Goal: Task Accomplishment & Management: Complete application form

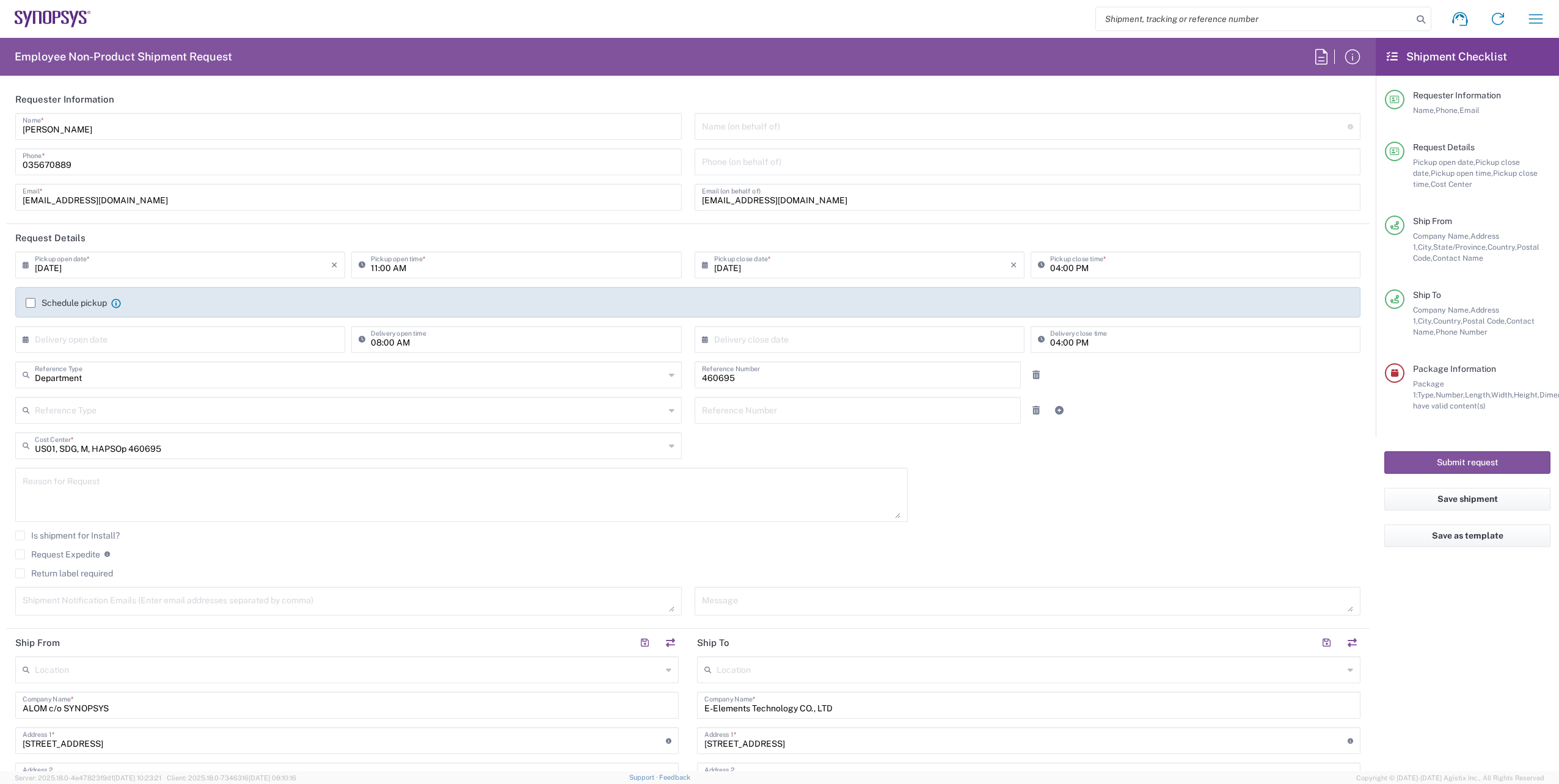
scroll to position [986, 0]
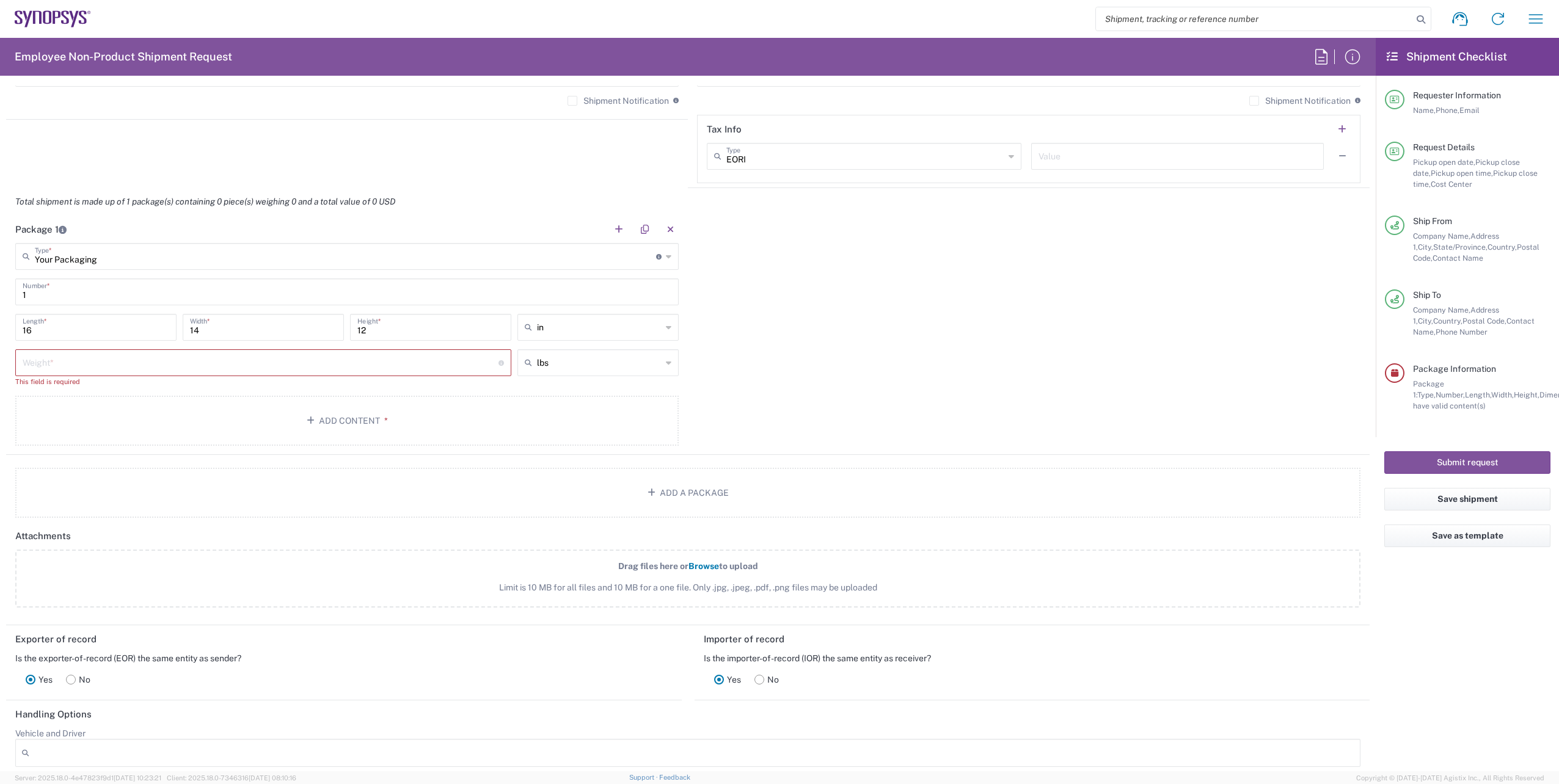
click at [106, 361] on input "number" at bounding box center [260, 362] width 476 height 21
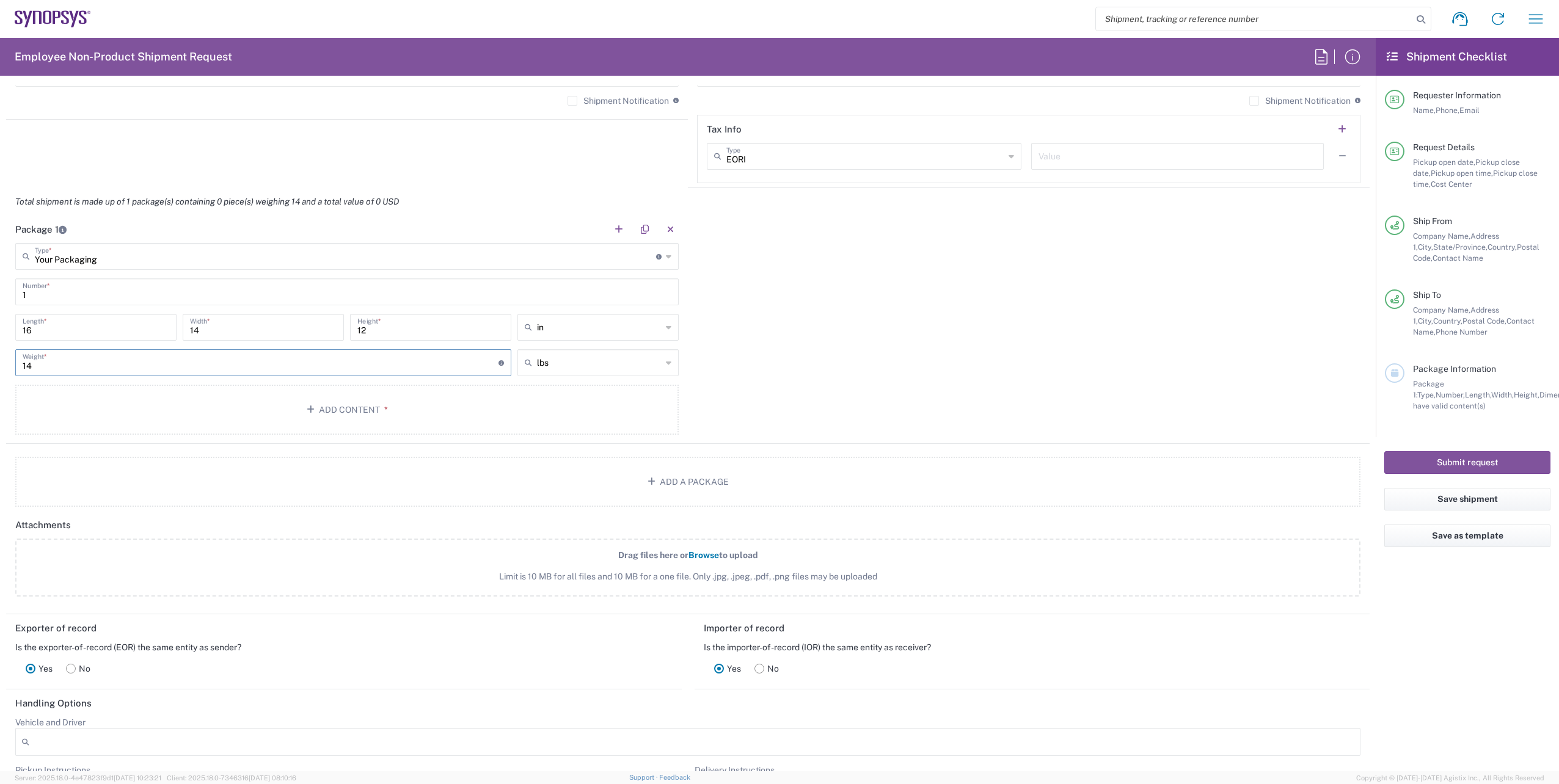
type input "14"
drag, startPoint x: 777, startPoint y: 400, endPoint x: 350, endPoint y: 201, distance: 471.1
click at [768, 400] on div "Package 1 Your Packaging Type * Material used to package goods Bale(s) Basket(s…" at bounding box center [688, 329] width 1363 height 228
click at [327, 409] on button "Add Content *" at bounding box center [346, 409] width 664 height 50
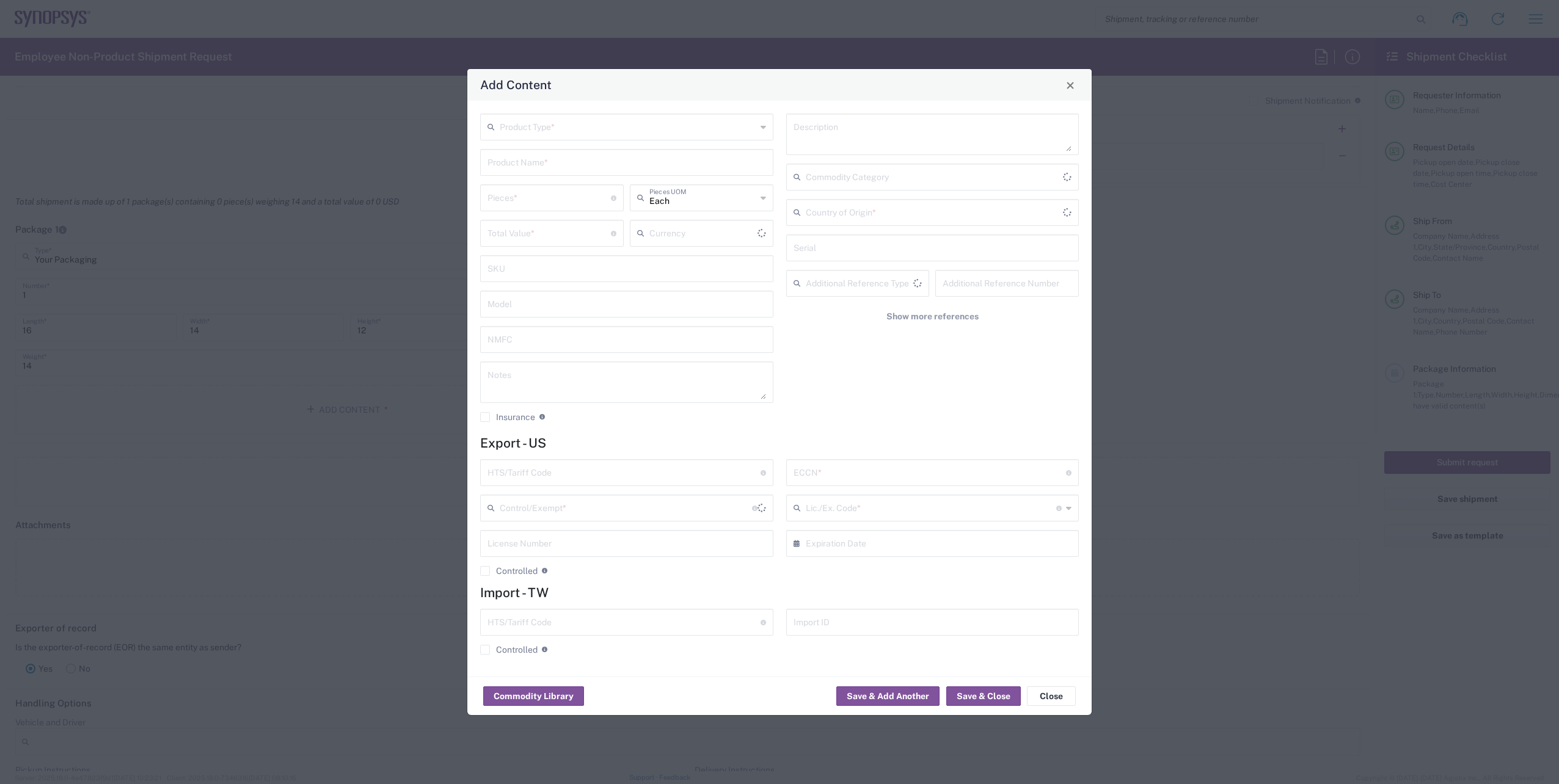
type input "US Dollar"
click at [541, 127] on input "text" at bounding box center [628, 126] width 257 height 21
click at [540, 176] on span "General Commodity" at bounding box center [627, 173] width 291 height 19
type input "General Commodity"
click at [536, 162] on input "text" at bounding box center [627, 161] width 279 height 21
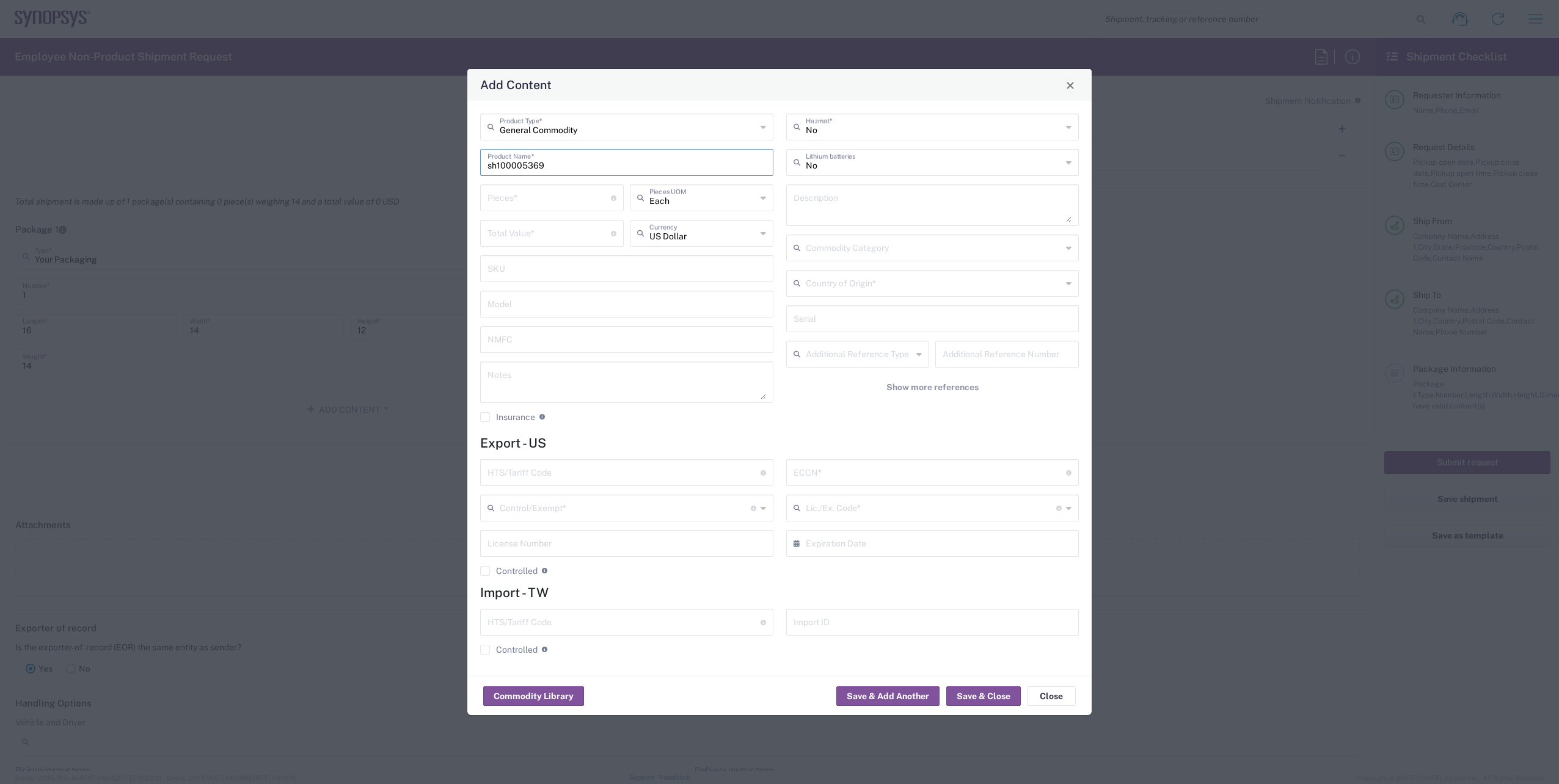
click at [559, 167] on input "sh100005369" at bounding box center [627, 161] width 279 height 21
click at [496, 164] on input "sh100005369" at bounding box center [627, 161] width 279 height 21
click at [516, 163] on input "SH100005369" at bounding box center [627, 161] width 279 height 21
click at [604, 160] on input "SH10005369" at bounding box center [627, 161] width 279 height 21
click at [513, 172] on input "SH10005369" at bounding box center [627, 161] width 279 height 21
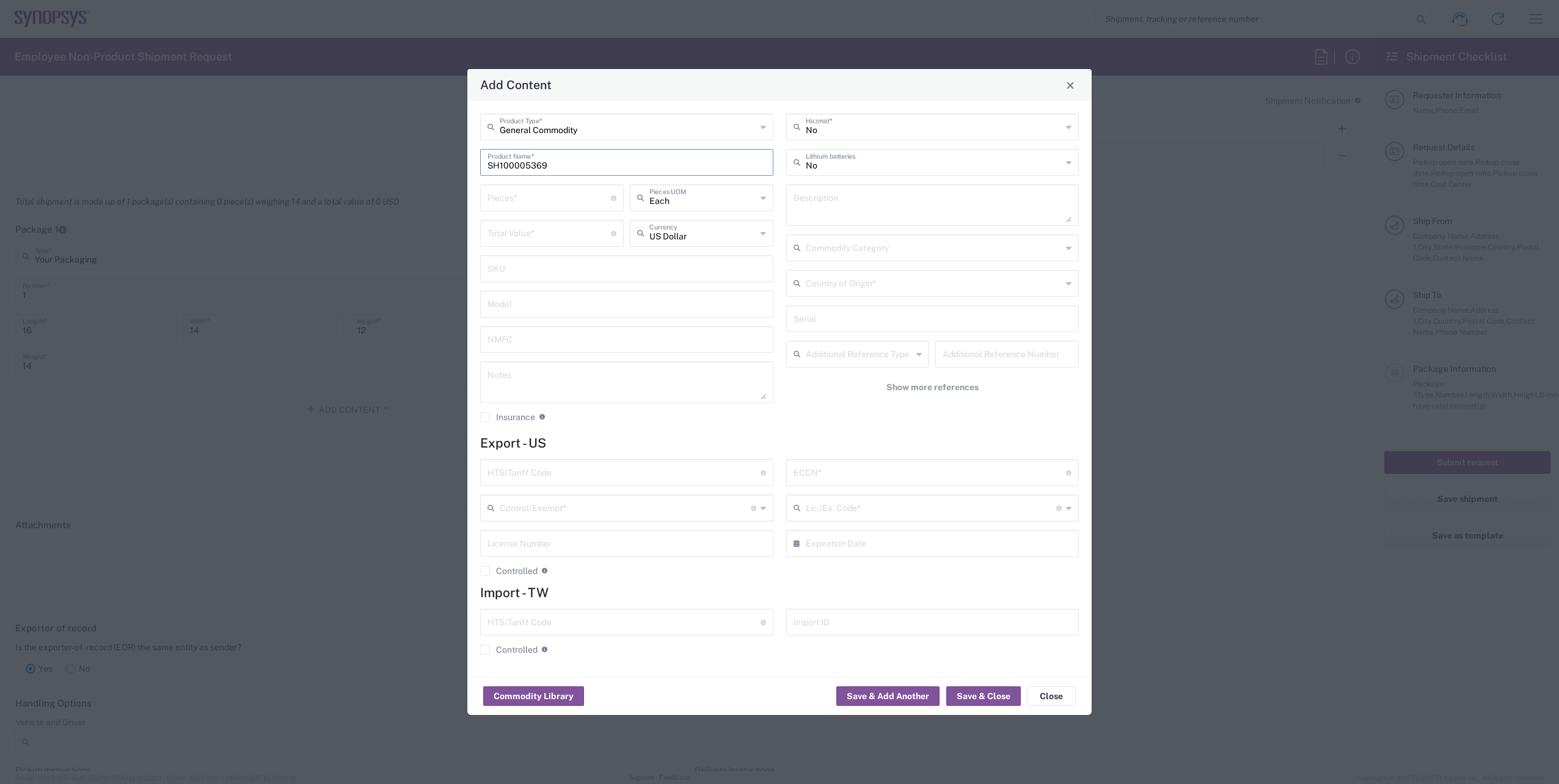
type input "SH100005369"
click at [627, 477] on input "text" at bounding box center [624, 471] width 273 height 21
click at [560, 478] on input "text" at bounding box center [624, 471] width 273 height 21
paste input "8542.31.0060"
type input "8542.31.0060"
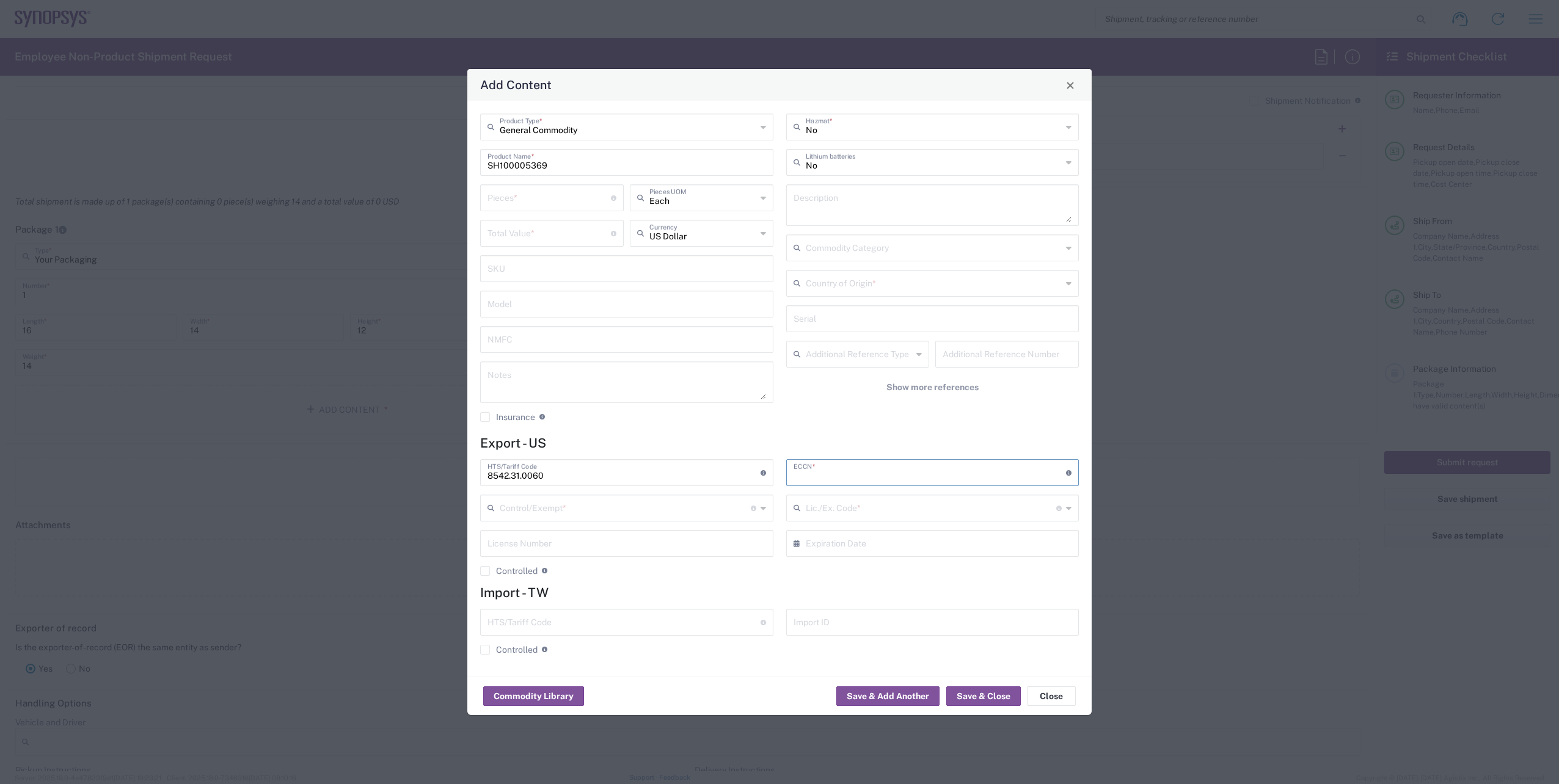
click at [863, 481] on input "text" at bounding box center [930, 471] width 273 height 21
type input "EAR99"
click at [676, 500] on input "text" at bounding box center [625, 507] width 251 height 21
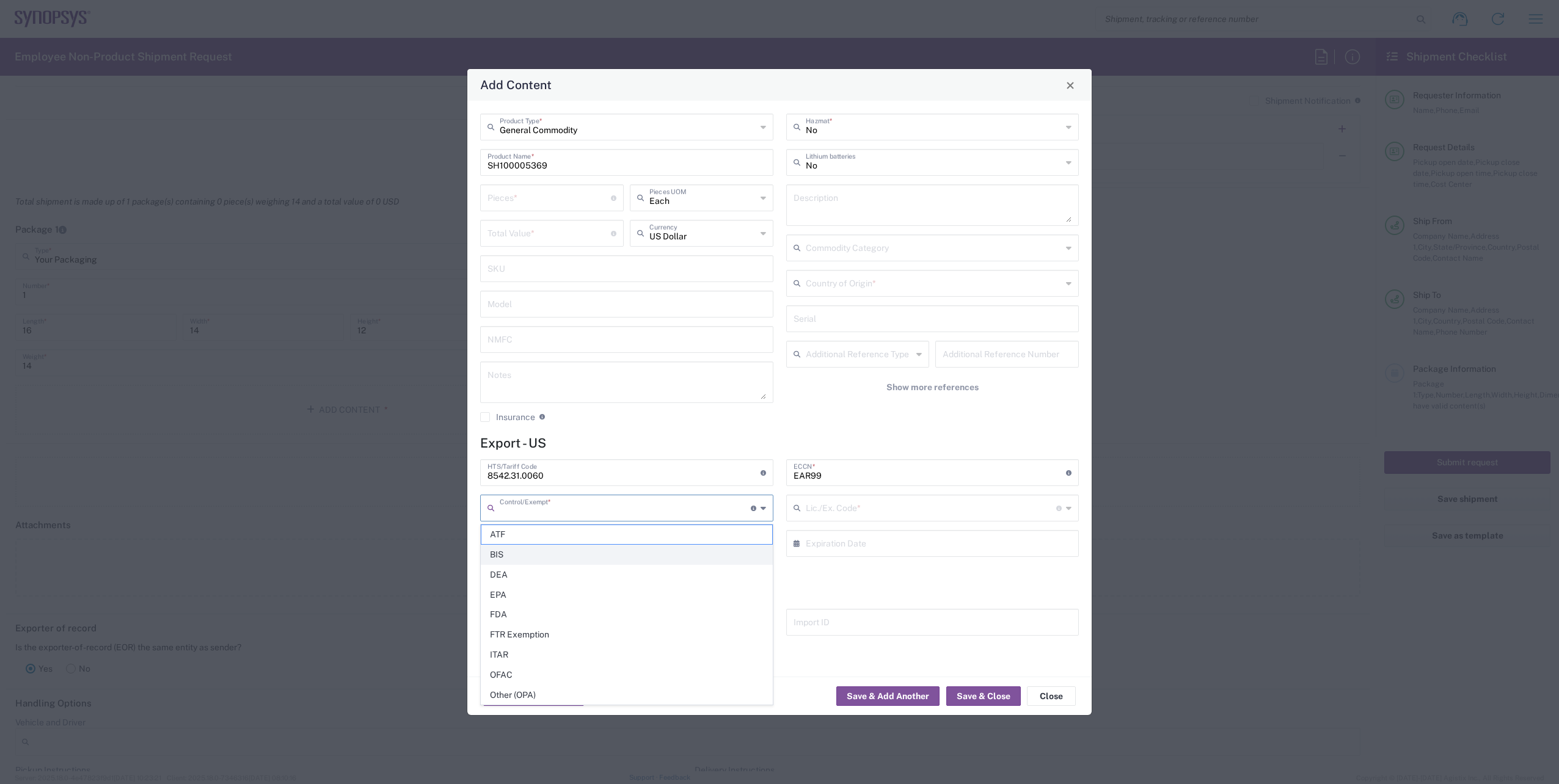
click at [548, 554] on span "BIS" at bounding box center [627, 554] width 291 height 19
type input "BIS"
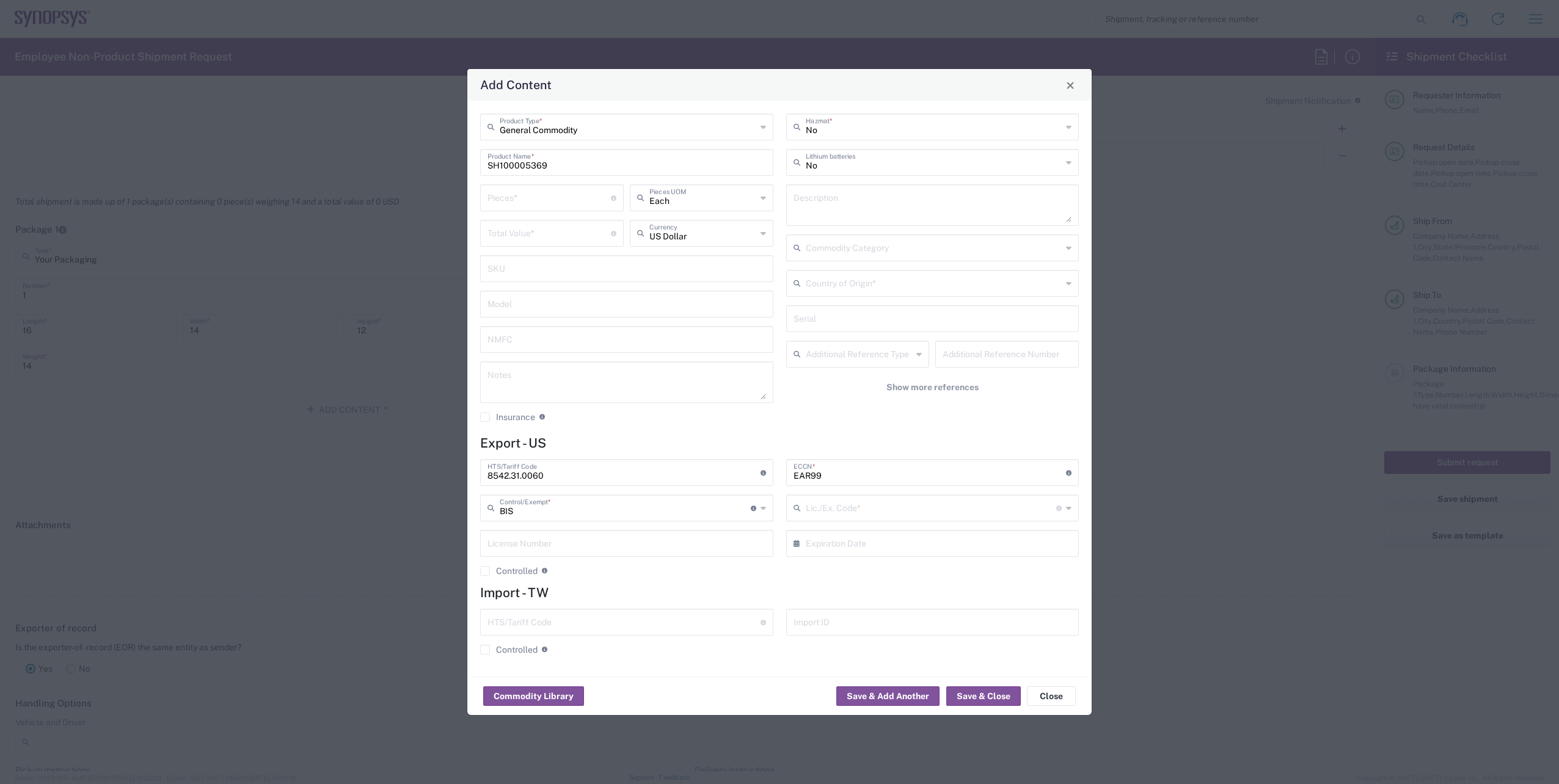
click at [878, 508] on input "text" at bounding box center [931, 507] width 251 height 21
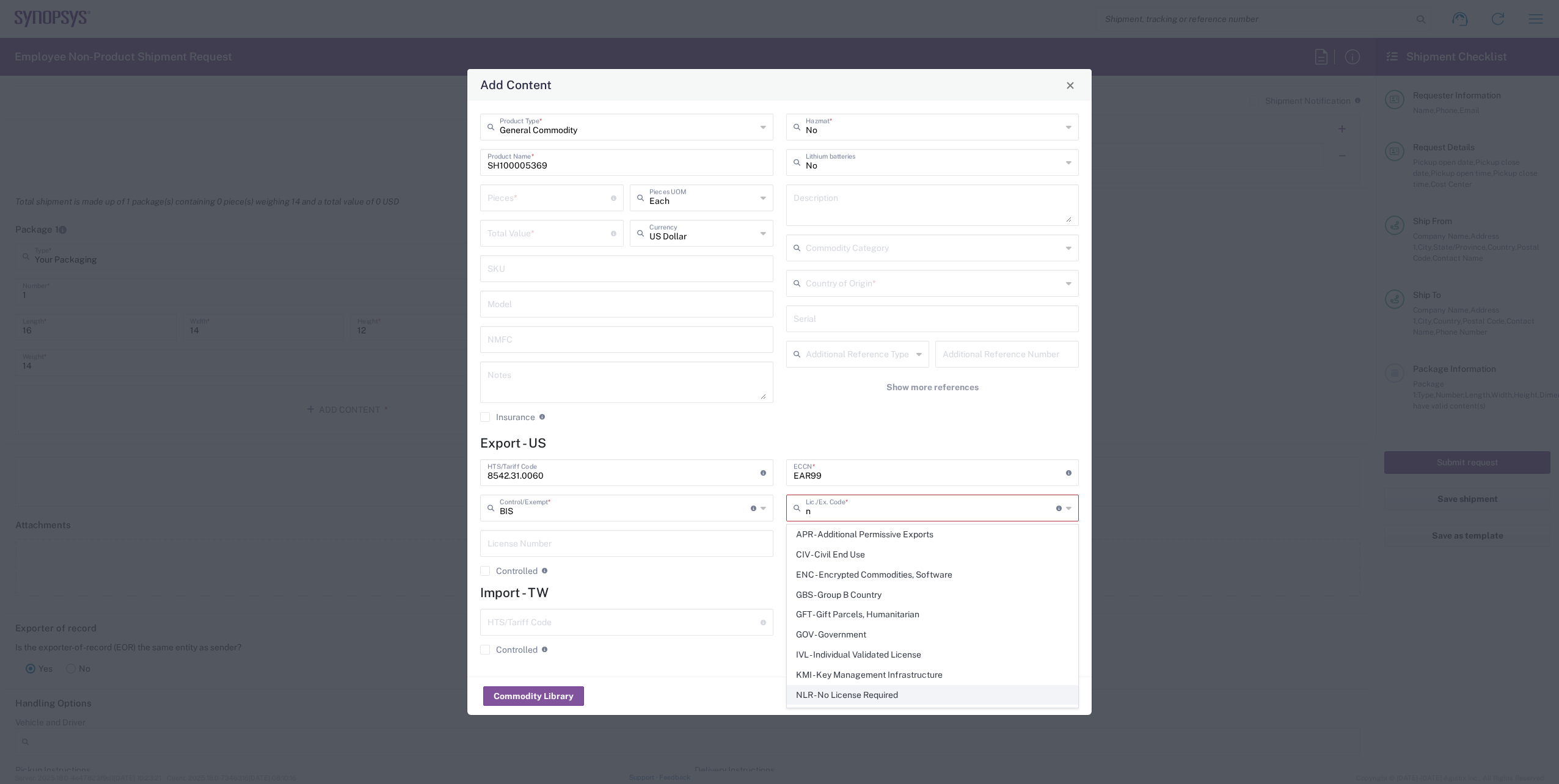
click at [855, 695] on span "NLR - No License Required" at bounding box center [932, 695] width 291 height 19
type input "NLR - No License Required"
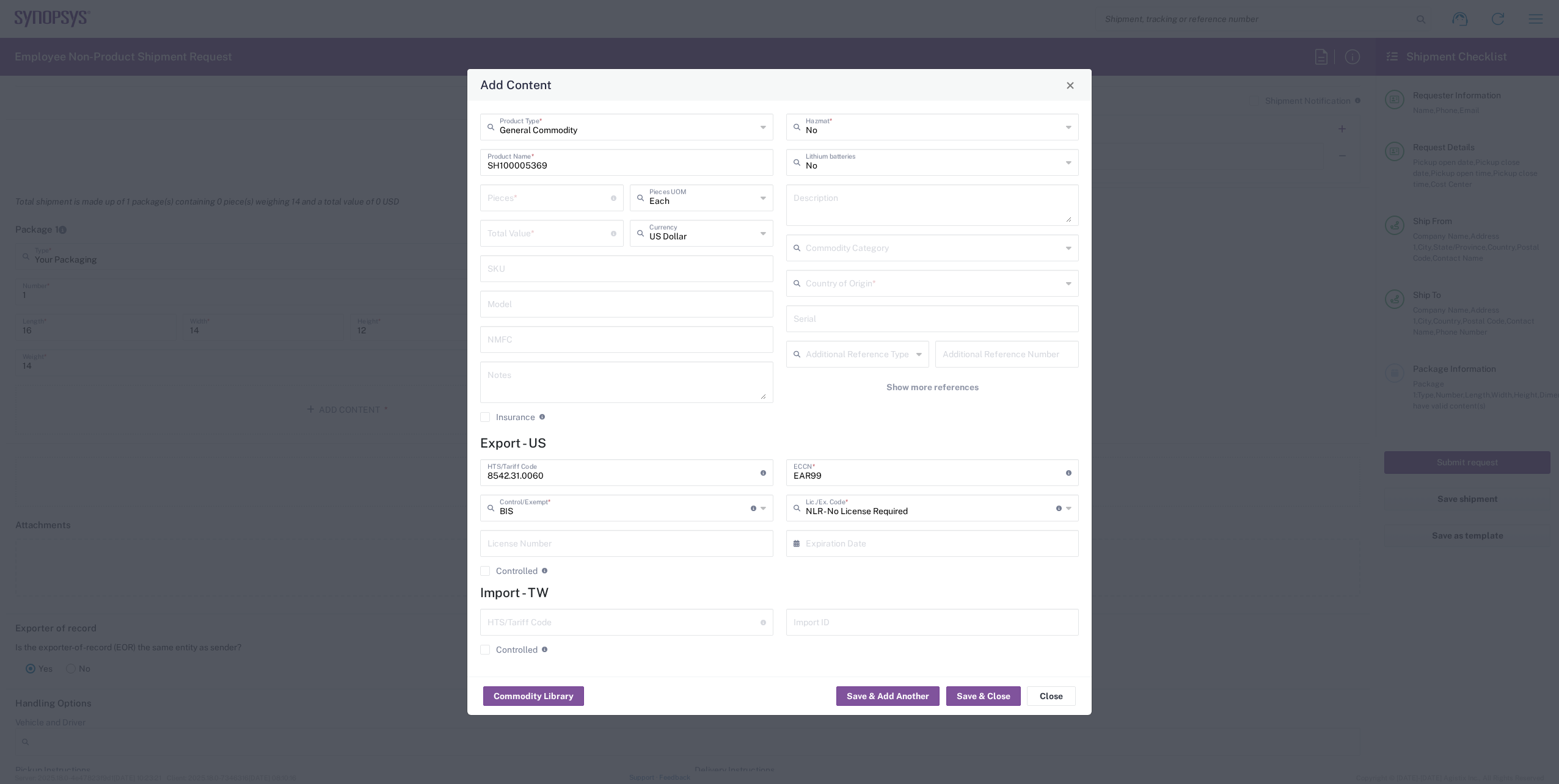
click at [541, 198] on input "number" at bounding box center [548, 197] width 123 height 21
type input "27"
drag, startPoint x: 521, startPoint y: 198, endPoint x: 416, endPoint y: 197, distance: 105.0
click at [416, 197] on div "Add Content General Commodity Product Type * SH100005369 Product Name * 27 Piec…" at bounding box center [780, 392] width 1559 height 784
type input "1"
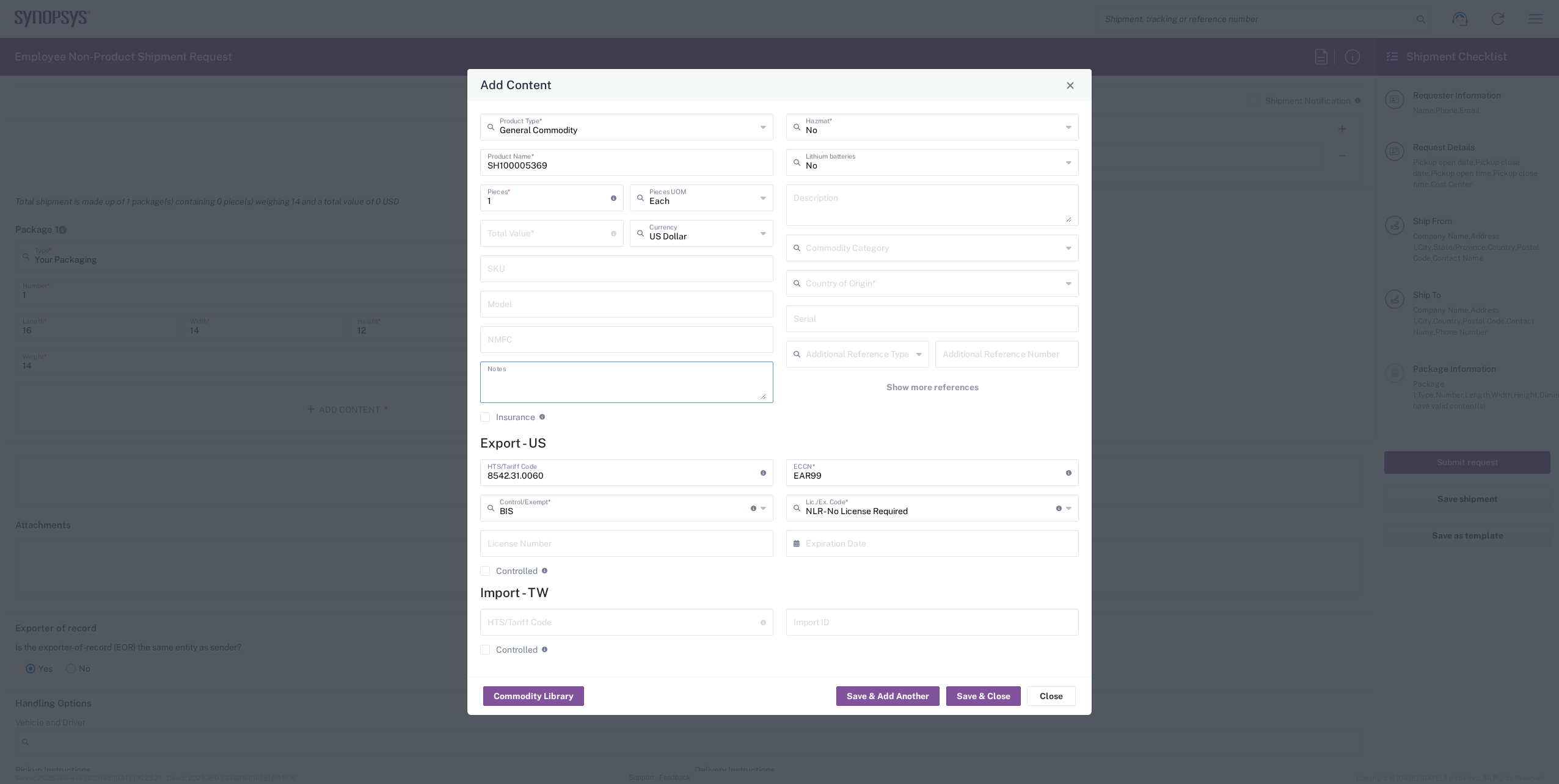
click at [567, 384] on textarea at bounding box center [627, 382] width 279 height 34
paste textarea "9,429.60"
click at [488, 379] on textarea "9,429.60" at bounding box center [627, 382] width 279 height 34
type textarea "27 x 9,429.60"
click at [513, 226] on input "number" at bounding box center [548, 232] width 123 height 21
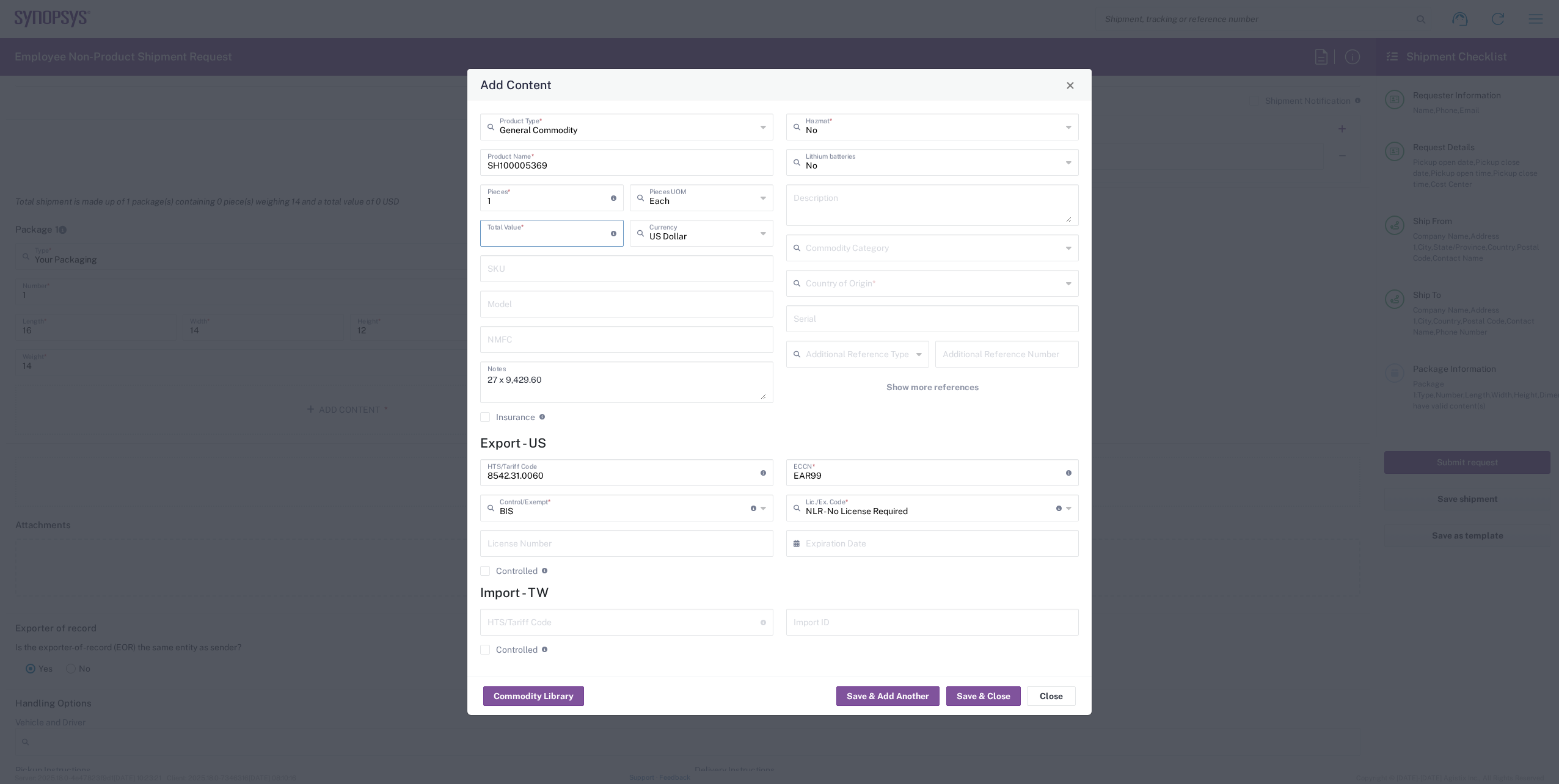
paste input "9429.60"
type input "9429.60"
drag, startPoint x: 523, startPoint y: 200, endPoint x: 467, endPoint y: 195, distance: 56.2
click at [467, 195] on div "Add Content General Commodity Product Type * SH100005369 Product Name * 1 Piece…" at bounding box center [780, 392] width 626 height 647
type input "2"
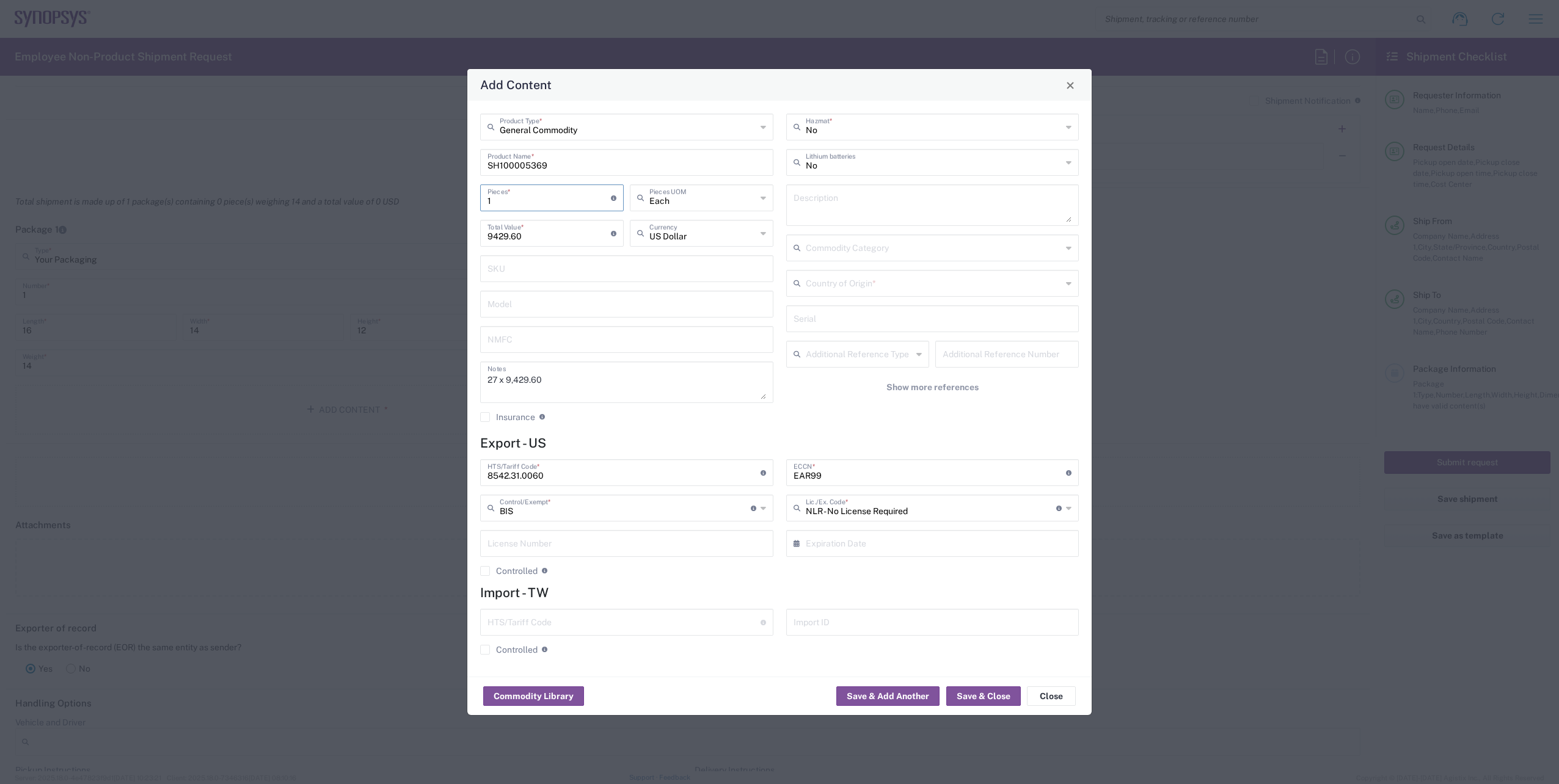
type input "18859.2"
type input "27"
type input "254599.2"
type input "27"
click at [713, 175] on div "SH100005369 Product Name *" at bounding box center [627, 163] width 293 height 27
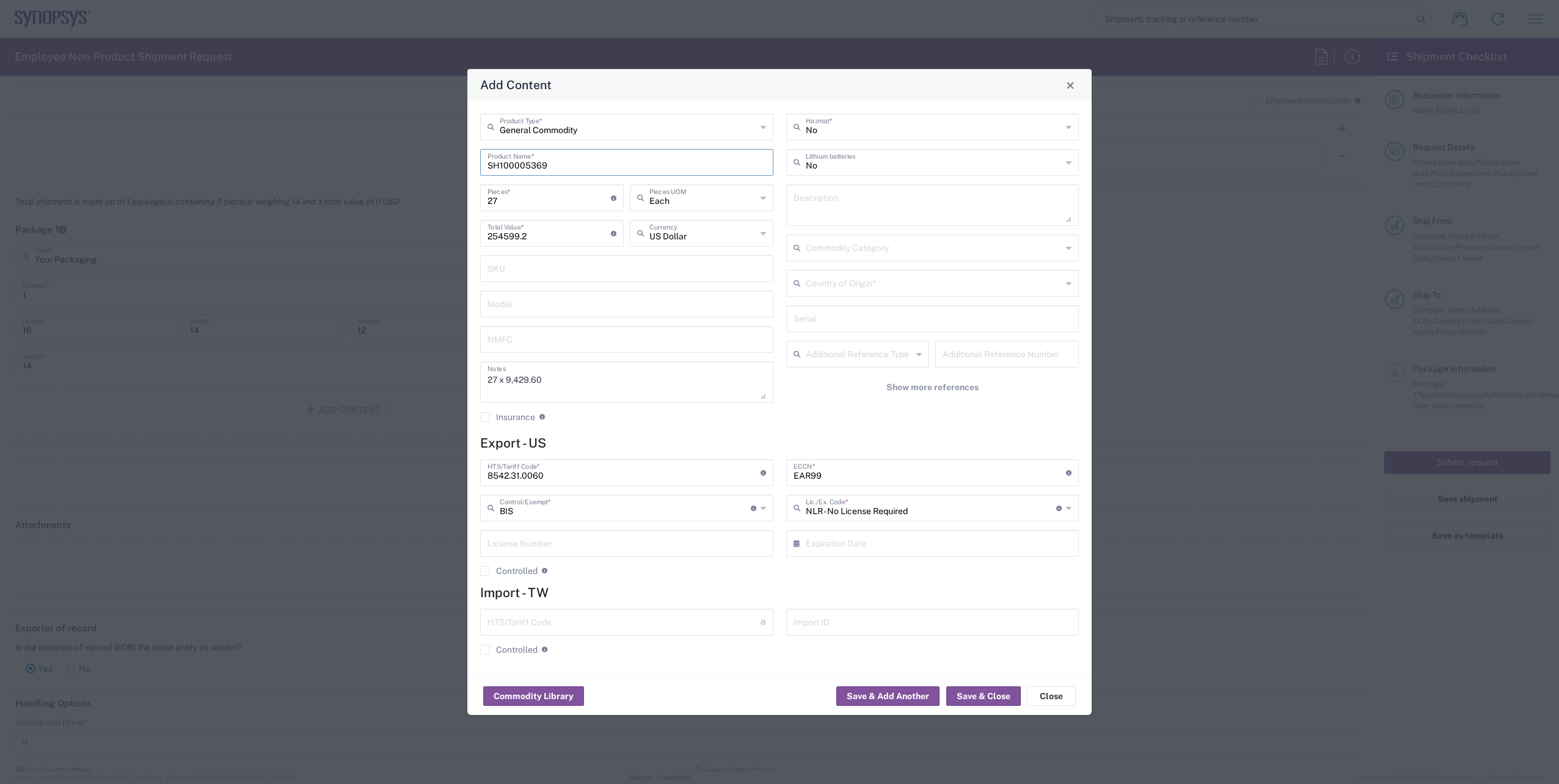
click at [740, 180] on div "General Commodity Product Type * SH100005369 Product Name * 27 Pieces * Number …" at bounding box center [627, 272] width 306 height 318
click at [984, 699] on button "Save & Close" at bounding box center [983, 695] width 75 height 19
click at [838, 288] on input "text" at bounding box center [934, 282] width 257 height 21
drag, startPoint x: 1037, startPoint y: 528, endPoint x: 936, endPoint y: 510, distance: 102.6
click at [1036, 528] on div "EAR99 ECCN * Obtain ECCN from vendor if product is purchased. Export Control Cl…" at bounding box center [932, 522] width 306 height 126
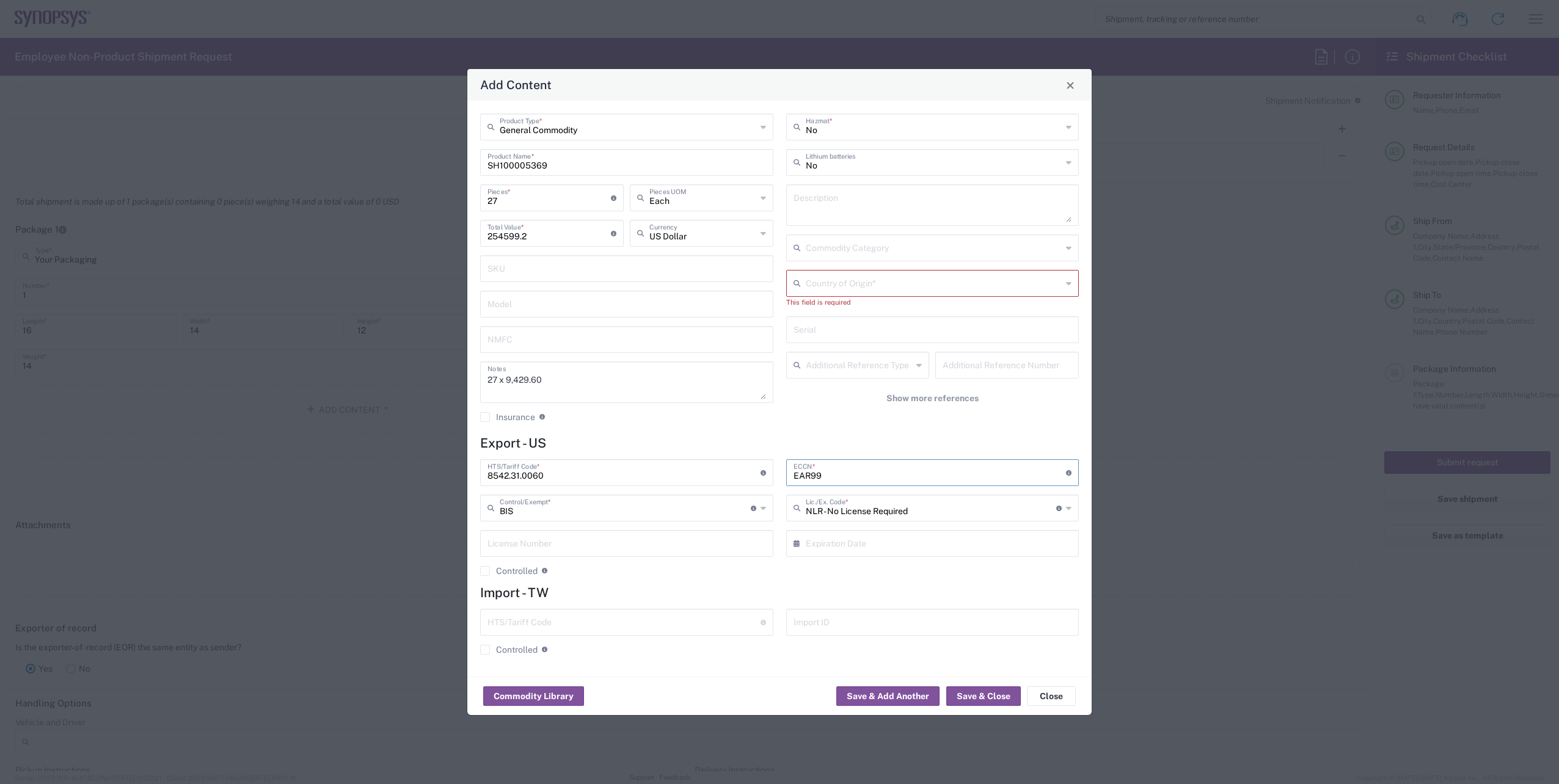
drag, startPoint x: 851, startPoint y: 477, endPoint x: 657, endPoint y: 467, distance: 194.3
click at [657, 467] on div "8542.31.0060 HTS/Tariff Code * Obtain HTS from vendor if product is purchased. …" at bounding box center [780, 522] width 612 height 126
paste input "3A001"
type input "3A001"
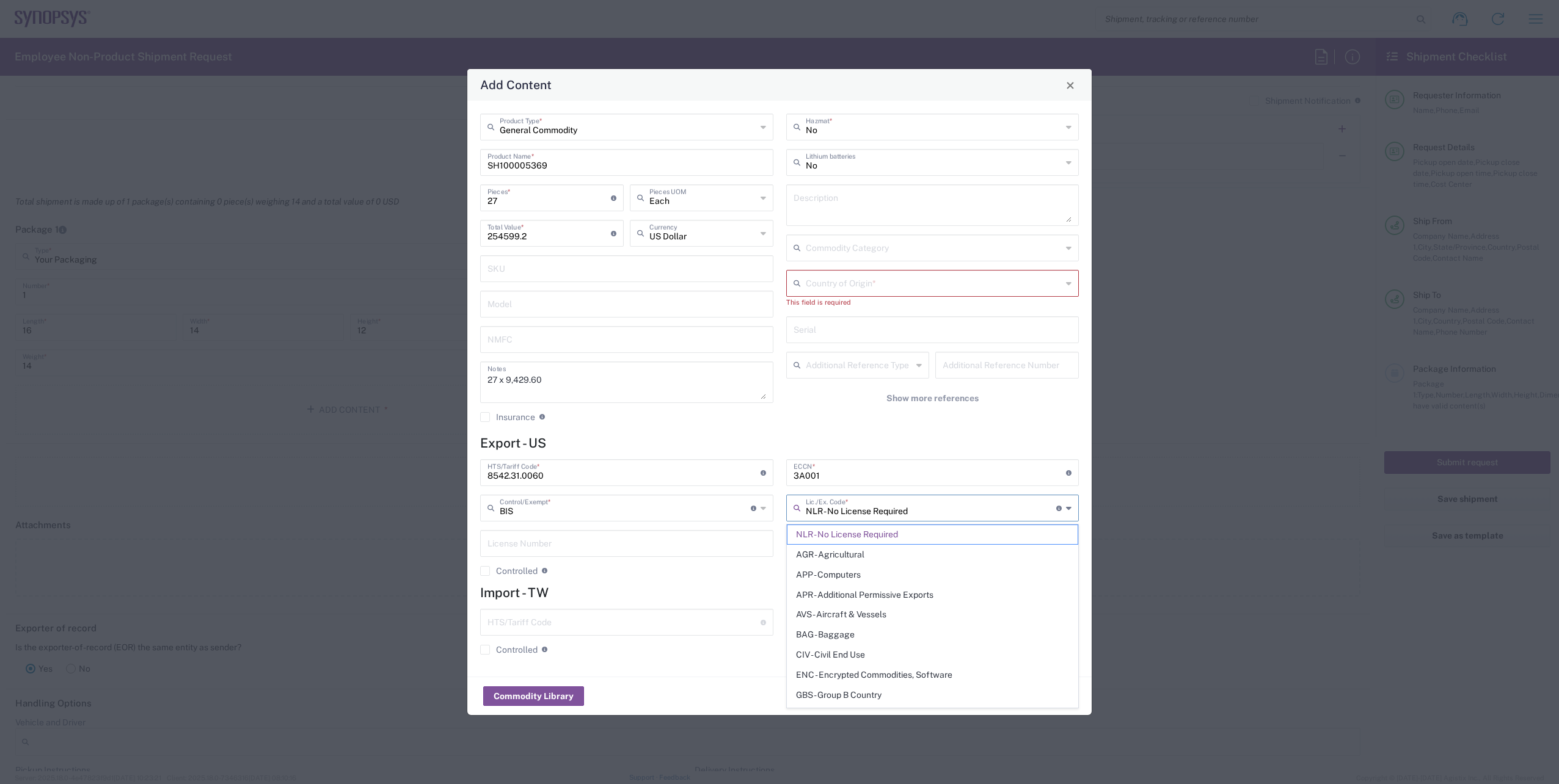
drag, startPoint x: 723, startPoint y: 487, endPoint x: 629, endPoint y: 475, distance: 94.8
click at [630, 475] on div "8542.31.0060 HTS/Tariff Code * Obtain HTS from vendor if product is purchased. …" at bounding box center [780, 522] width 612 height 126
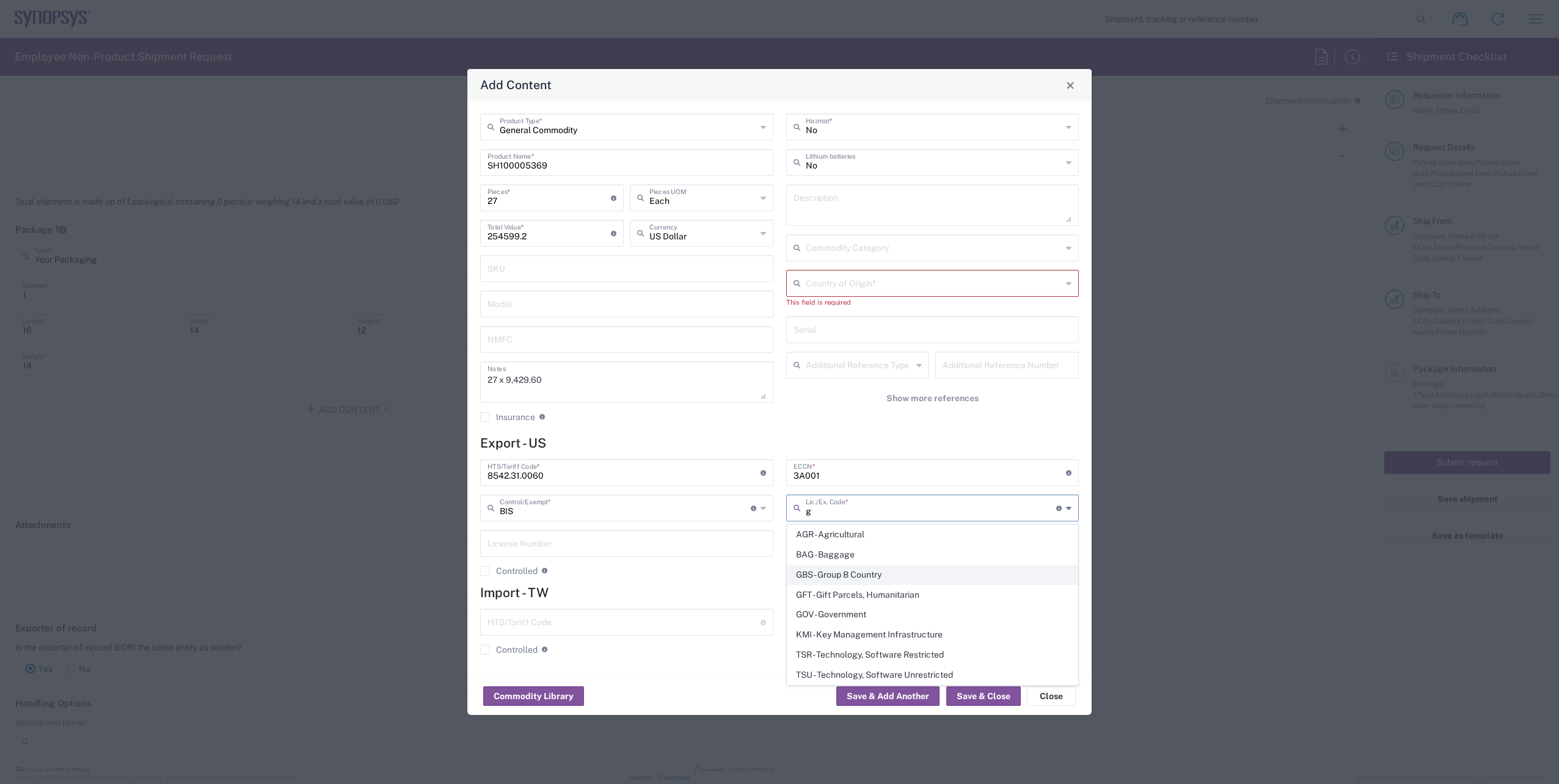
click at [832, 570] on span "GBS - Group B Country" at bounding box center [932, 574] width 291 height 19
type input "GBS - Group B Country"
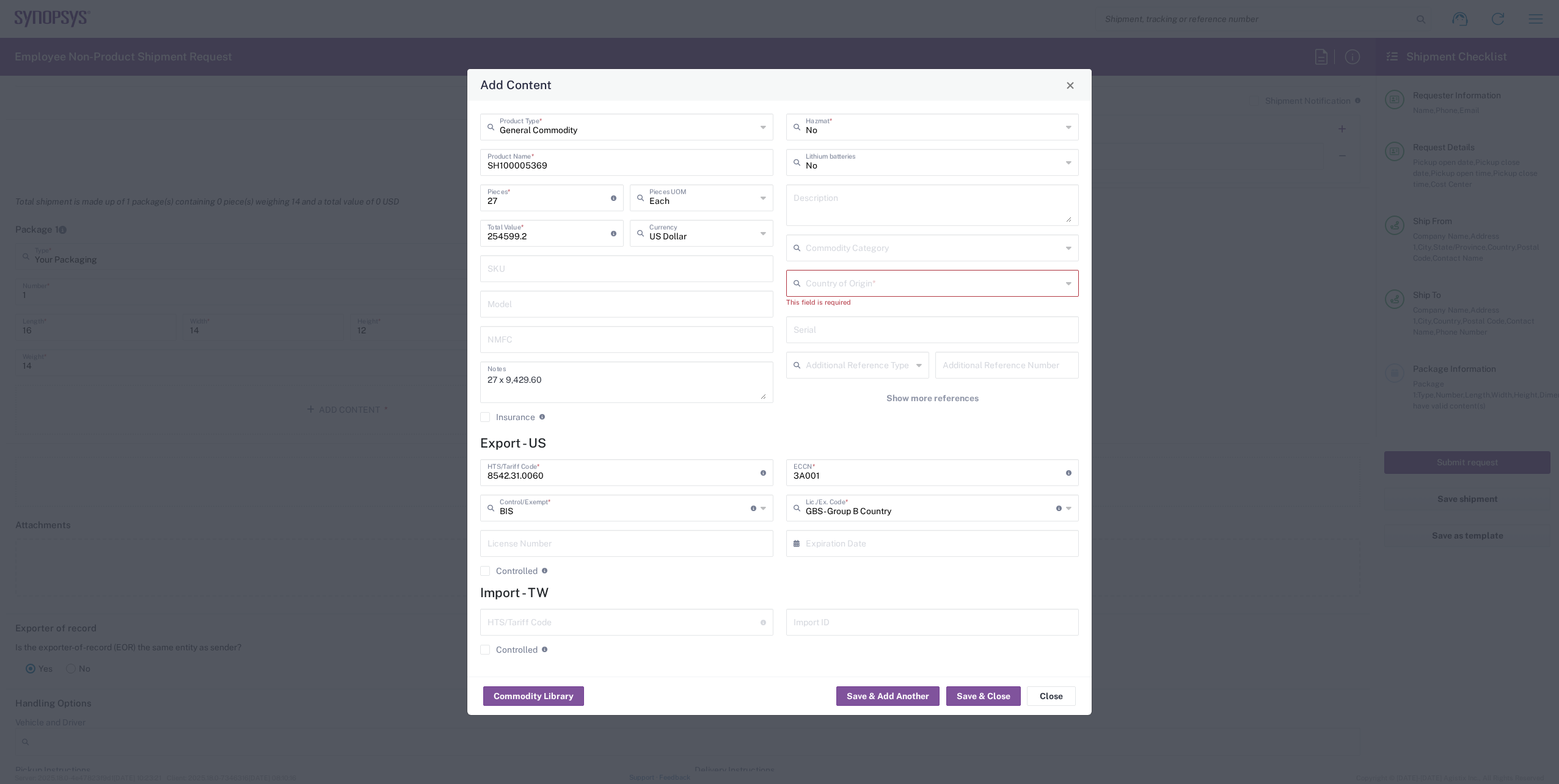
click at [857, 286] on input "text" at bounding box center [934, 282] width 257 height 21
type input "t"
click at [831, 313] on span "[GEOGRAPHIC_DATA]" at bounding box center [932, 310] width 291 height 19
type input "[GEOGRAPHIC_DATA]"
click at [994, 697] on button "Save & Close" at bounding box center [983, 695] width 75 height 19
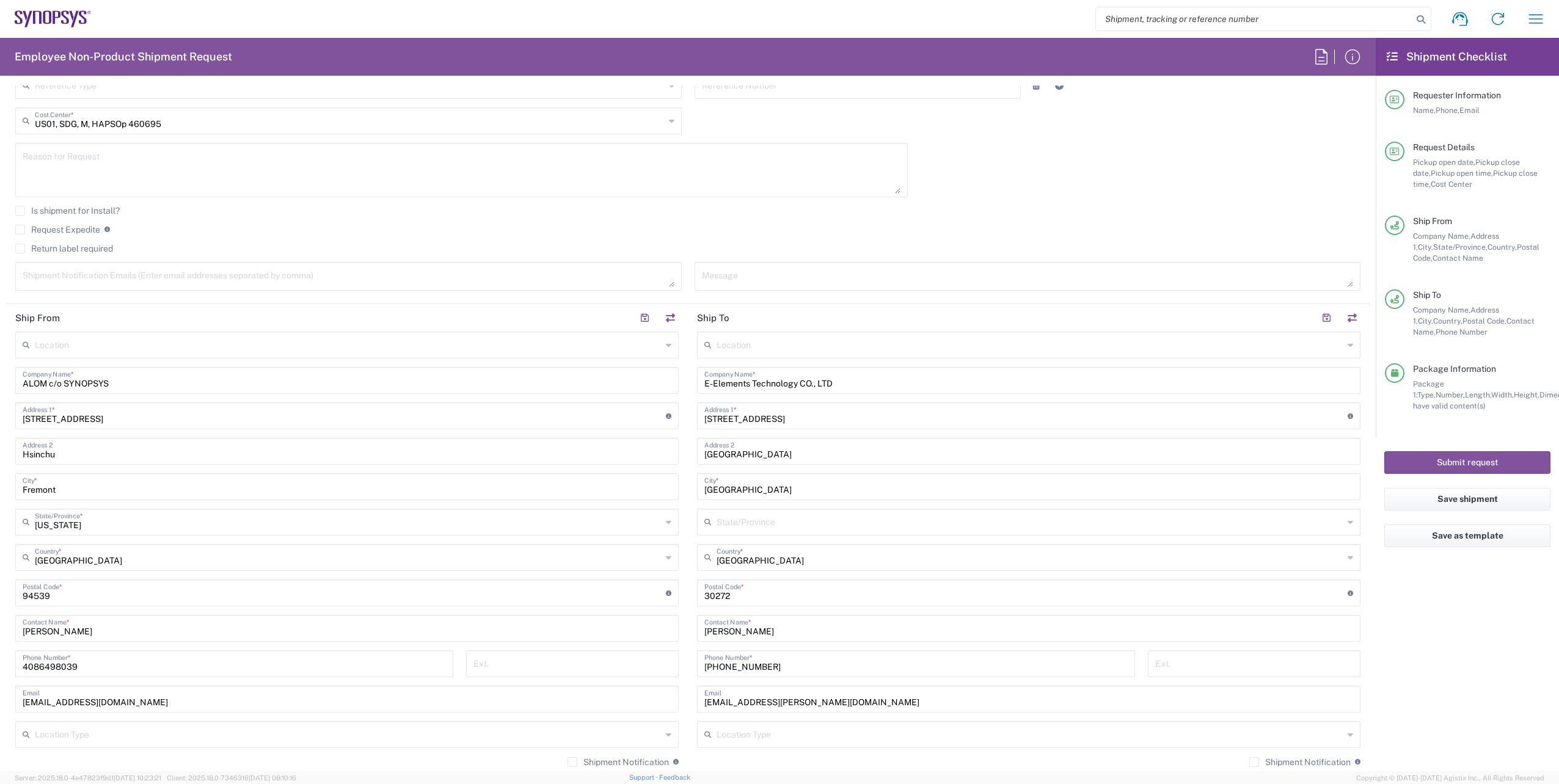
scroll to position [314, 0]
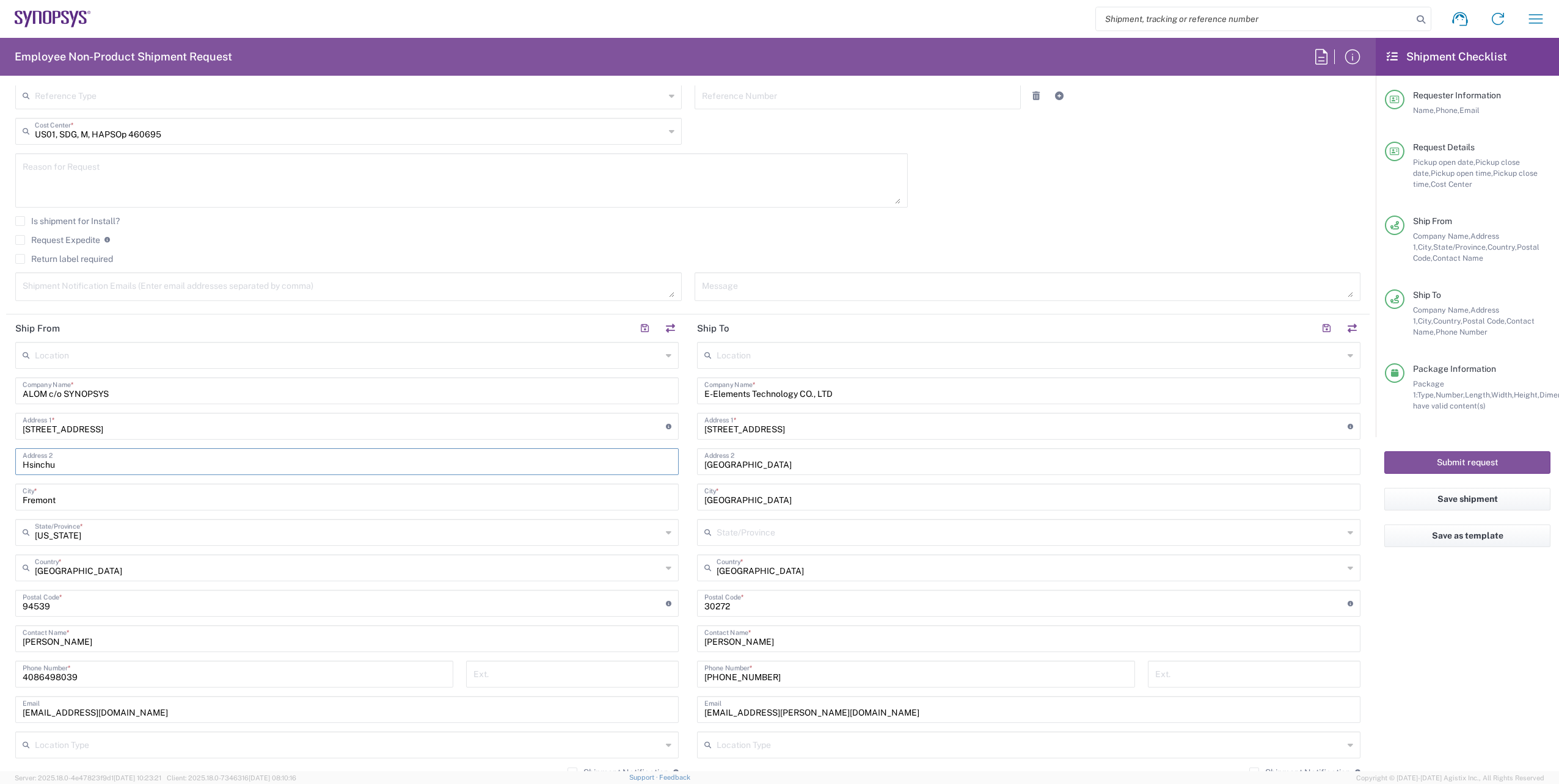
drag, startPoint x: 174, startPoint y: 465, endPoint x: 0, endPoint y: 444, distance: 175.3
click at [0, 446] on html "Shipment request Shipment tracking Employee non-product shipment request My shi…" at bounding box center [780, 392] width 1559 height 784
click at [108, 442] on div "Location [GEOGRAPHIC_DATA] DE04 Agrate Brianza IT01 [GEOGRAPHIC_DATA] DE02 [GEO…" at bounding box center [346, 564] width 664 height 444
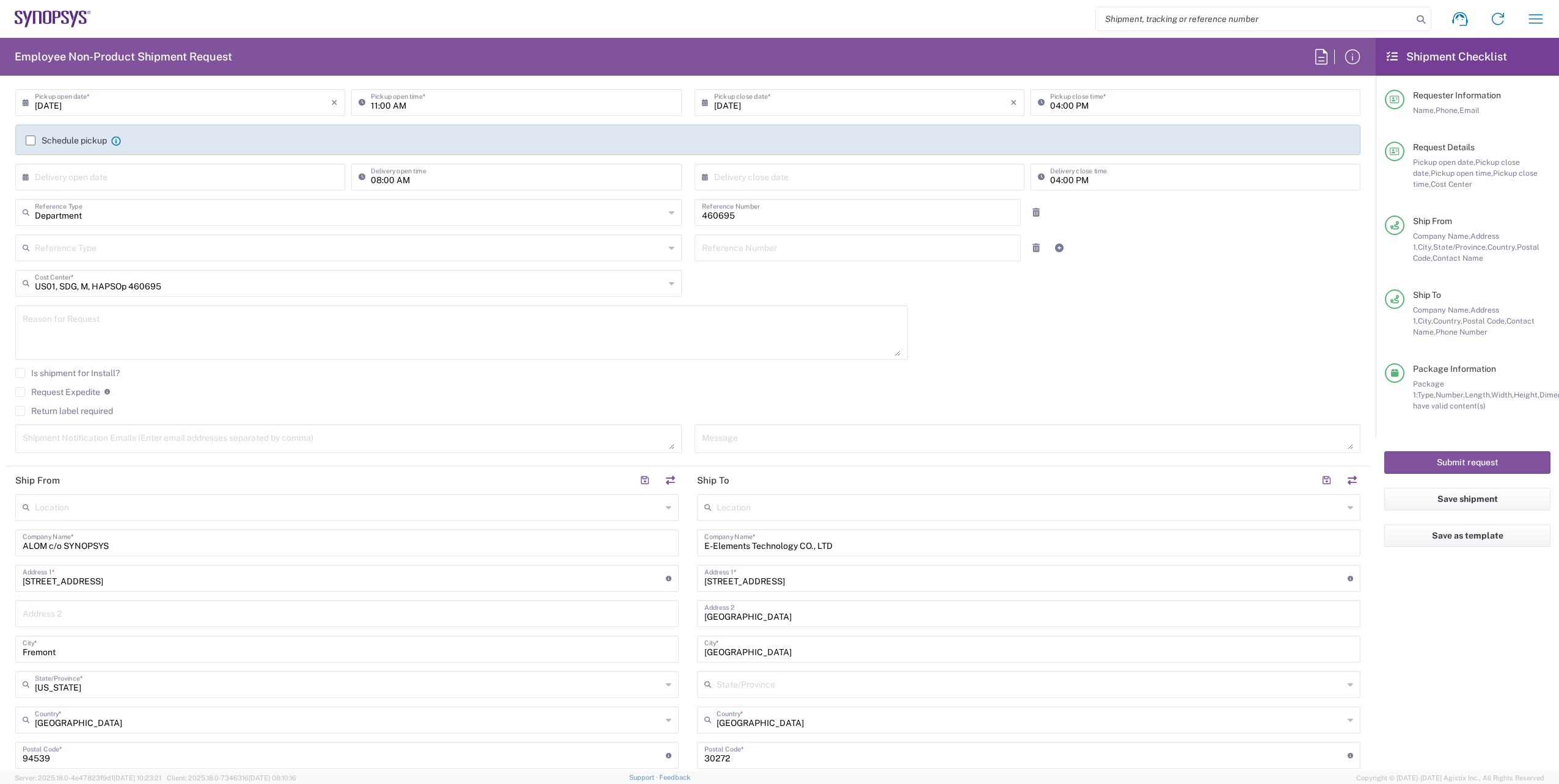
scroll to position [0, 0]
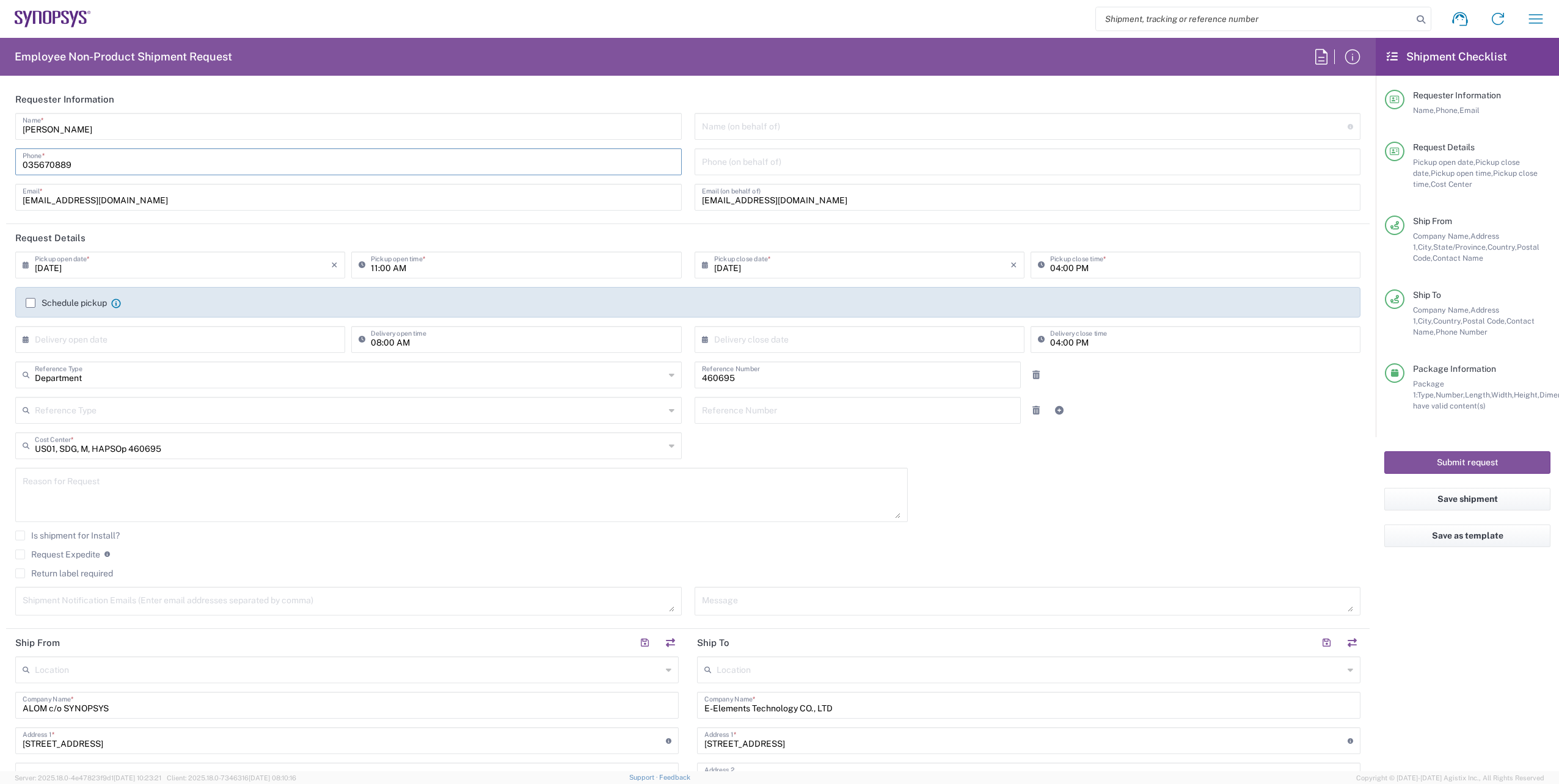
drag, startPoint x: 88, startPoint y: 156, endPoint x: 112, endPoint y: 158, distance: 24.1
click at [89, 156] on input "035670889" at bounding box center [348, 161] width 651 height 21
drag, startPoint x: 117, startPoint y: 158, endPoint x: -2, endPoint y: 150, distance: 119.3
click at [0, 150] on html "Shipment request Shipment tracking Employee non-product shipment request My shi…" at bounding box center [780, 392] width 1559 height 784
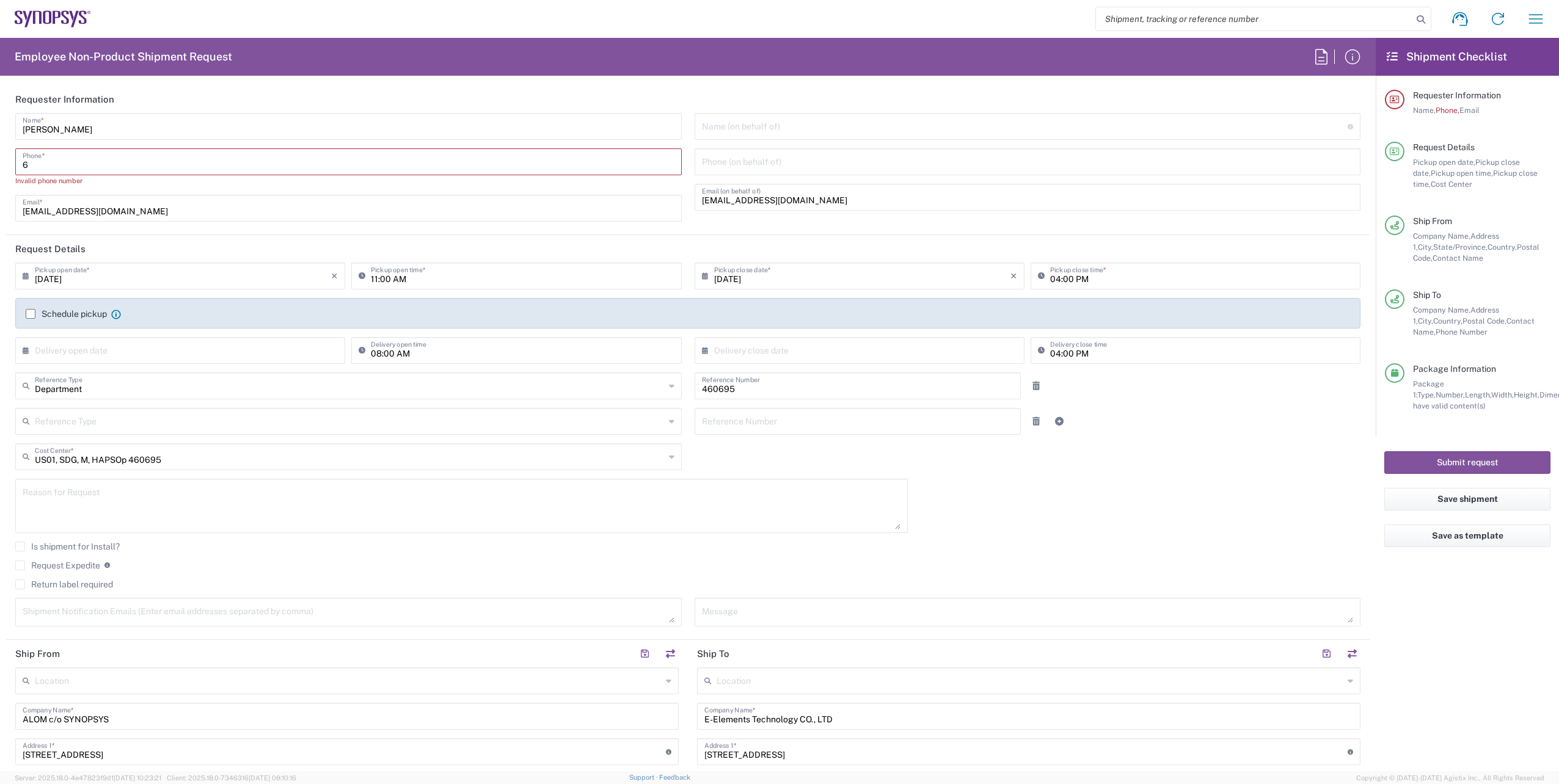
type input "6286667014"
type input "[US_STATE]"
type input "[PERSON_NAME]"
click at [0, 0] on span "Agrate Brianza IT01" at bounding box center [0, 0] width 0 height 0
type input "Agrate Brianza IT01"
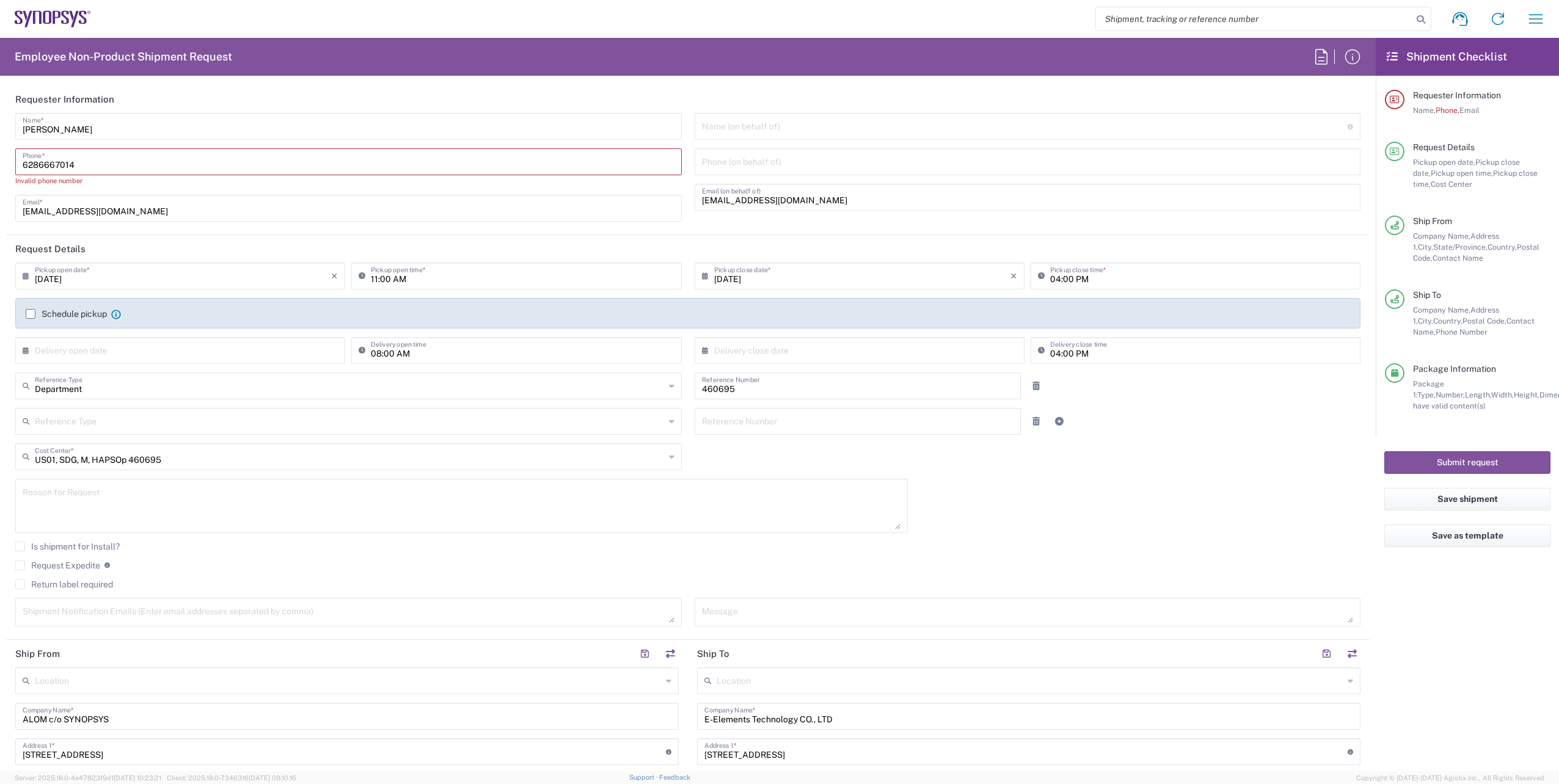
type input "Synopsys SRL"
type input "[STREET_ADDRESS]"
type input "Palazzo Sirio Ing 3"
type input "Agrate Brianza"
type input "[GEOGRAPHIC_DATA]"
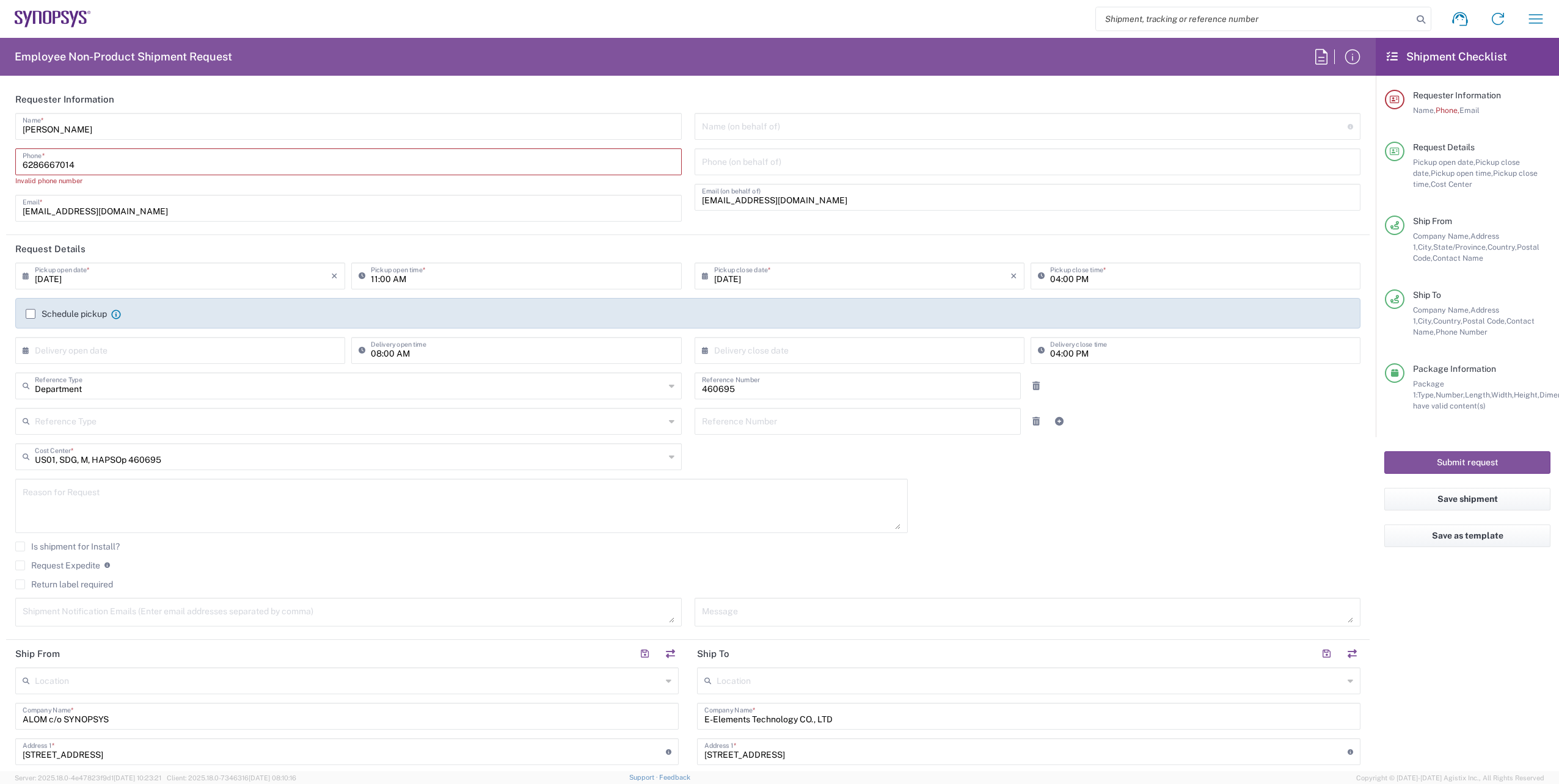
type input "20864"
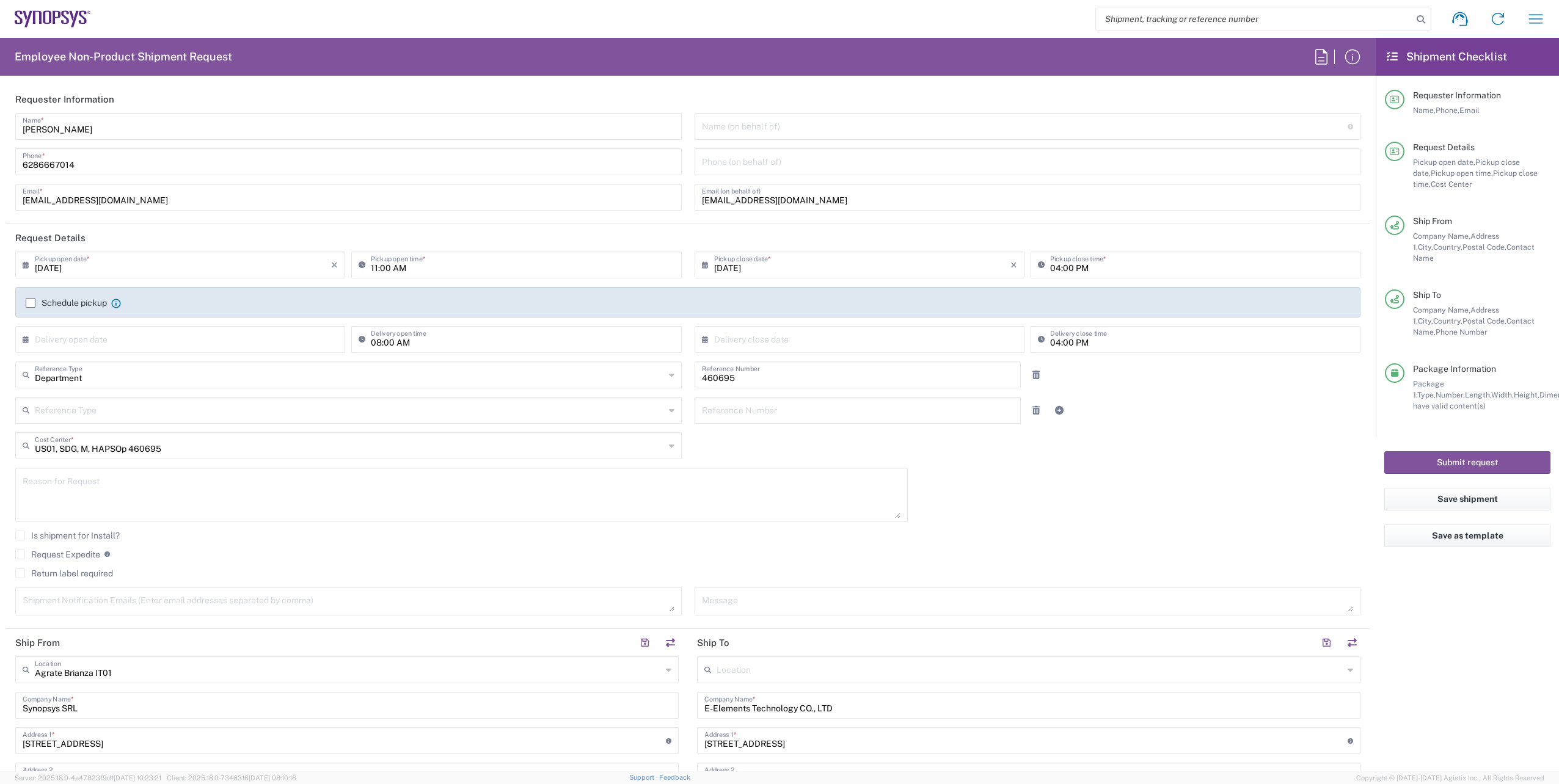
click at [105, 162] on input "6286667014" at bounding box center [348, 161] width 651 height 21
type input "6286667014"
type input "Agrate Brianza IT01"
click at [107, 161] on input "6286667014" at bounding box center [348, 161] width 651 height 21
type input "6286667014"
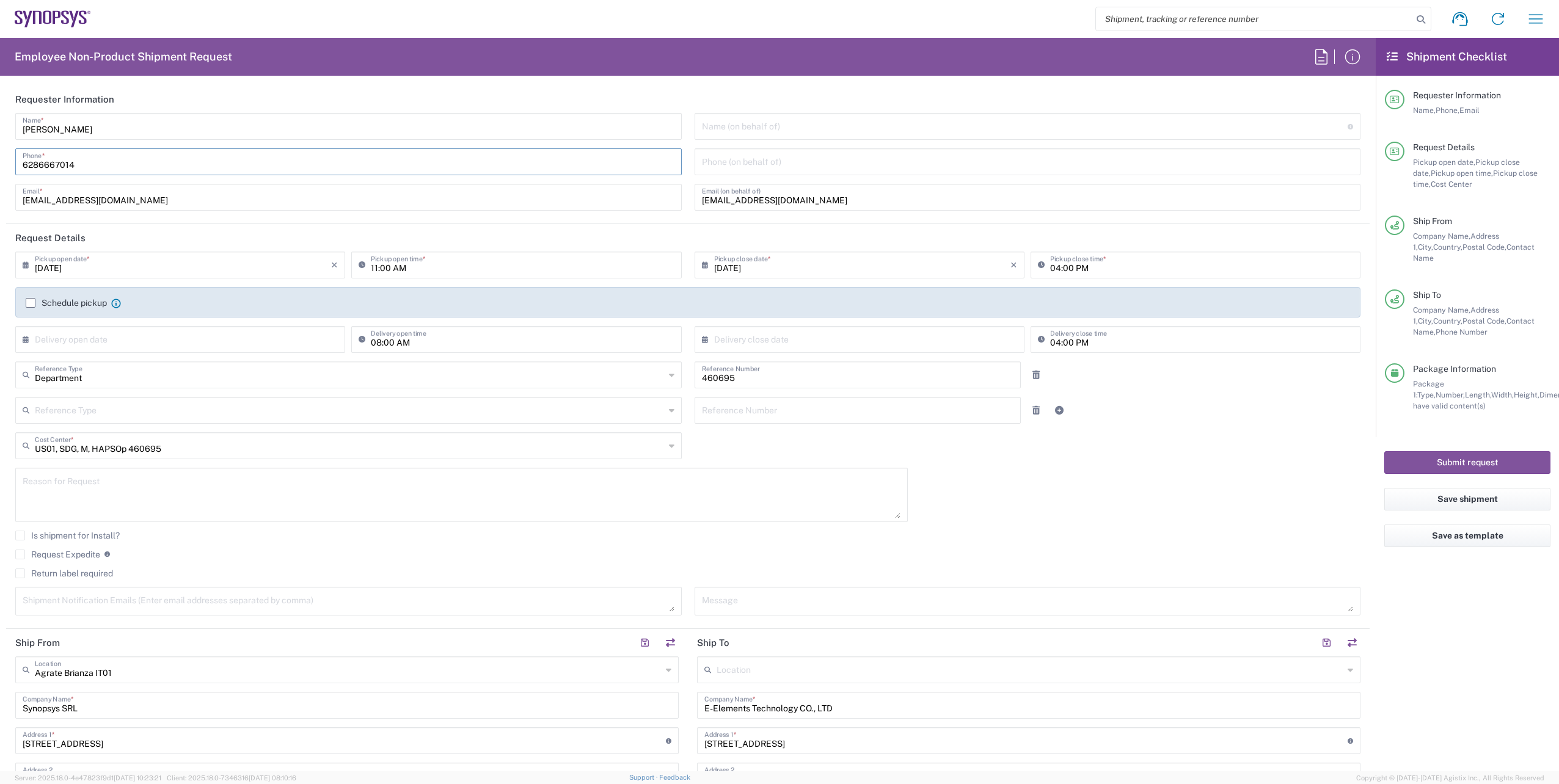
click at [307, 179] on div "[PERSON_NAME] Name * [PHONE_NUMBER] Phone * [EMAIL_ADDRESS][DOMAIN_NAME] Email *" at bounding box center [348, 166] width 679 height 106
click at [826, 203] on input "[EMAIL_ADDRESS][DOMAIN_NAME]" at bounding box center [1028, 196] width 651 height 21
type input "[EMAIL_ADDRESS][DOMAIN_NAME]"
click at [682, 188] on div "[PERSON_NAME] Name * [PHONE_NUMBER] Phone * [EMAIL_ADDRESS][DOMAIN_NAME] Email *" at bounding box center [348, 166] width 679 height 106
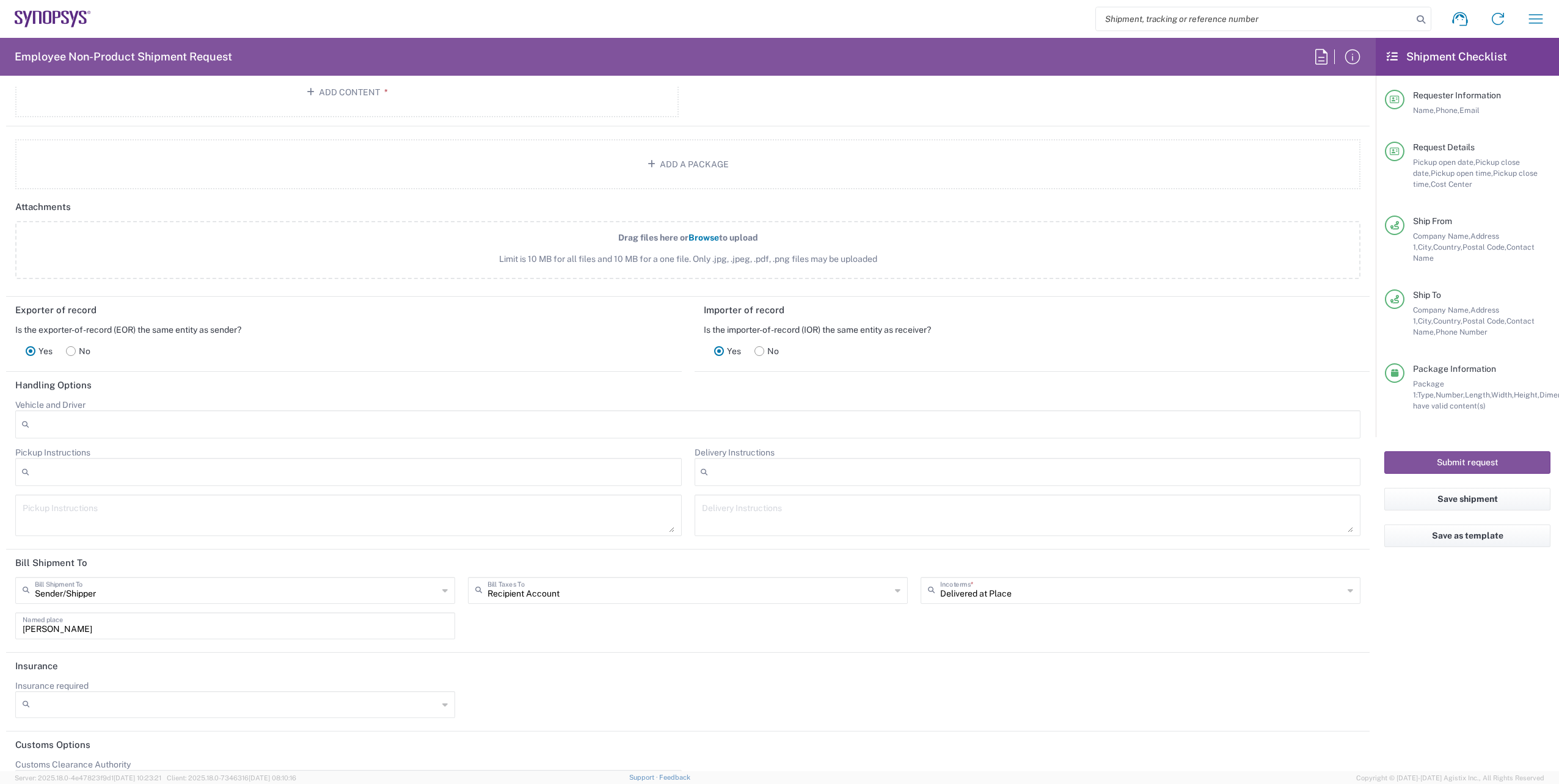
scroll to position [1414, 0]
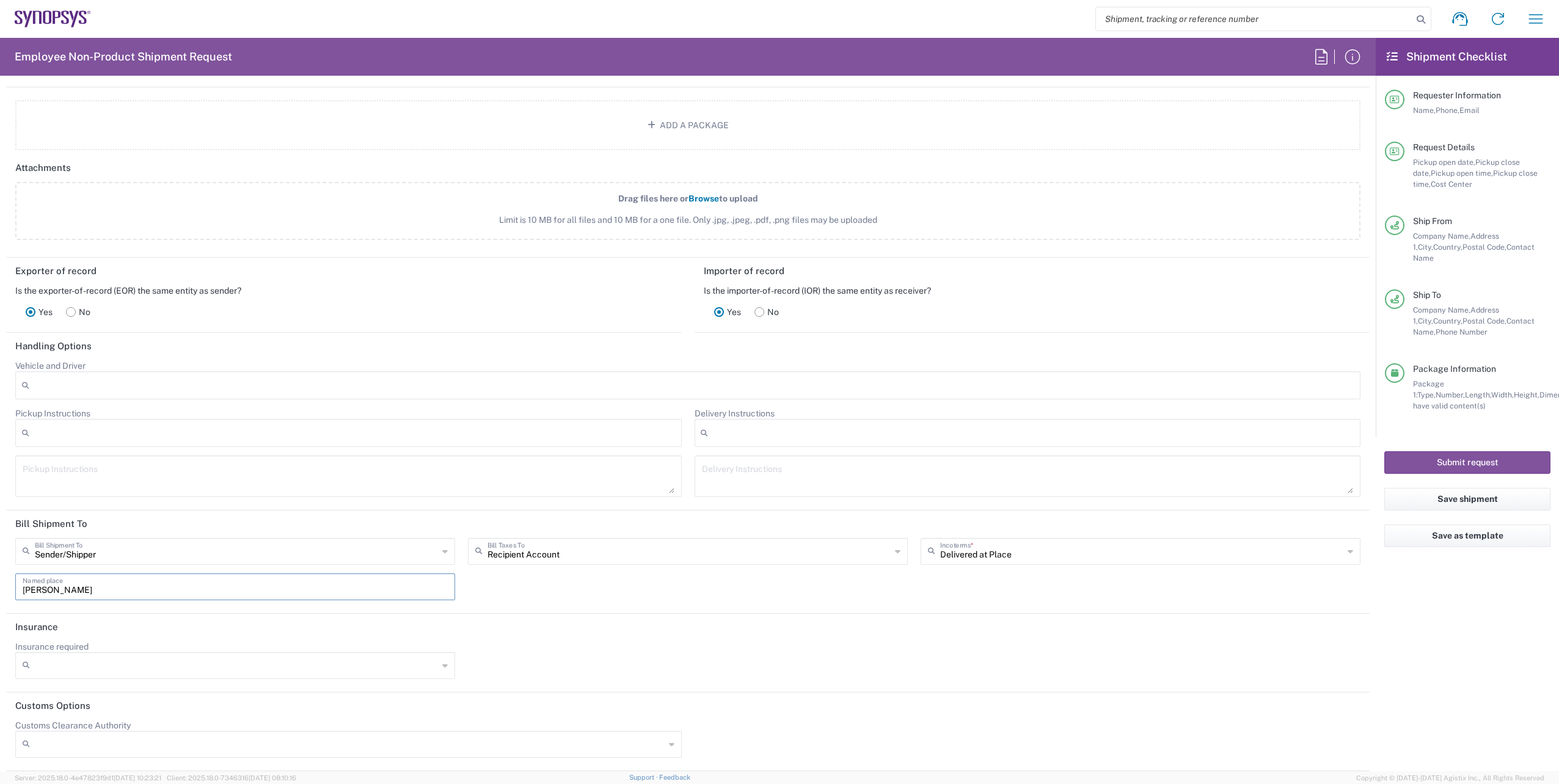
click at [150, 578] on input "[PERSON_NAME]" at bounding box center [235, 586] width 425 height 21
type input "[PERSON_NAME]"
type input "[US_STATE]"
type input "6286667014"
type input "[US_STATE]"
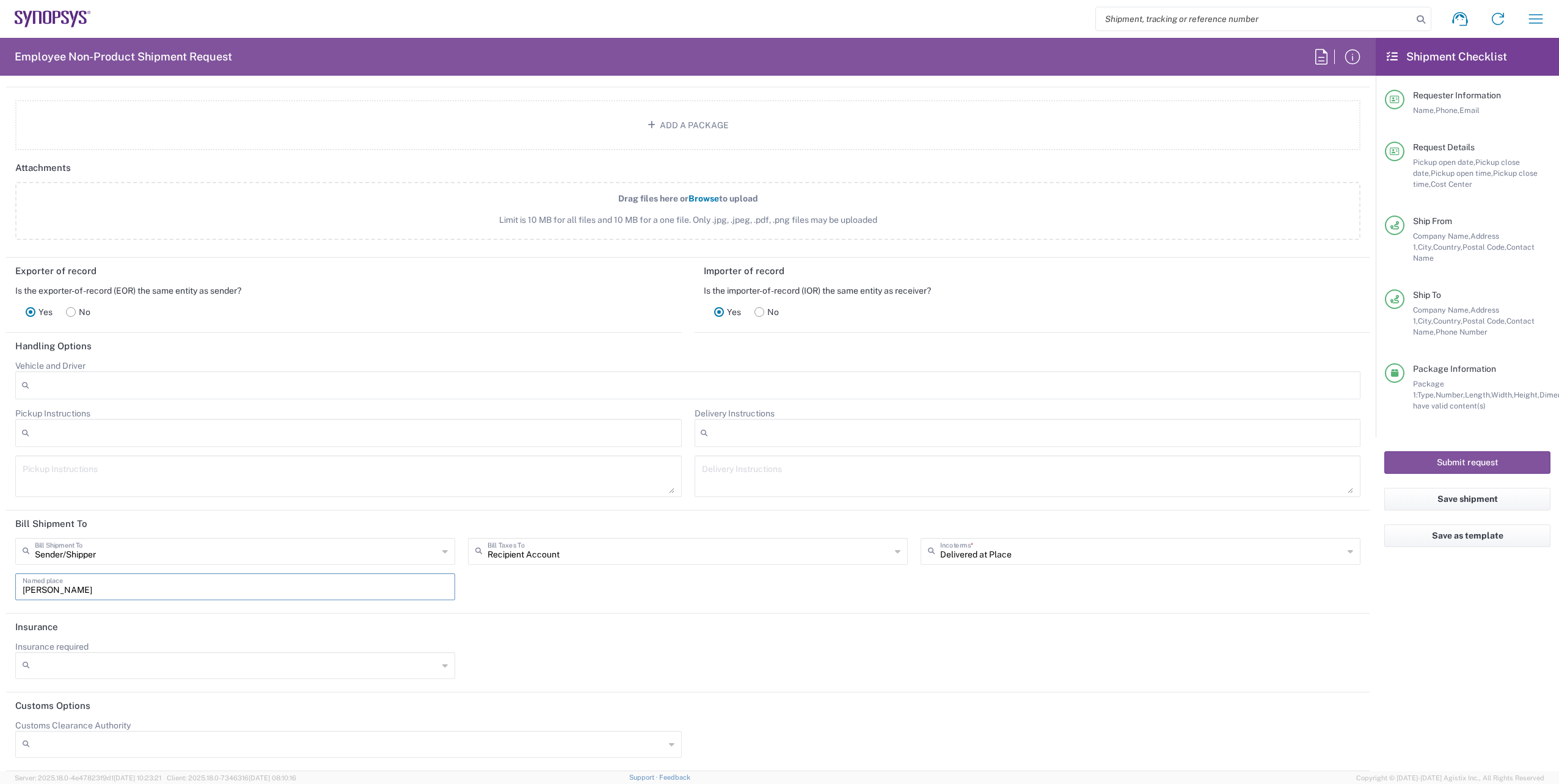
click at [78, 587] on input "[PERSON_NAME]" at bounding box center [235, 586] width 425 height 21
drag, startPoint x: 94, startPoint y: 589, endPoint x: 112, endPoint y: 590, distance: 18.0
click at [0, 0] on span "Inside Pickup" at bounding box center [0, 0] width 0 height 0
click at [99, 589] on input "[PERSON_NAME]" at bounding box center [235, 586] width 425 height 21
click at [132, 588] on input "[PERSON_NAME]" at bounding box center [235, 586] width 425 height 21
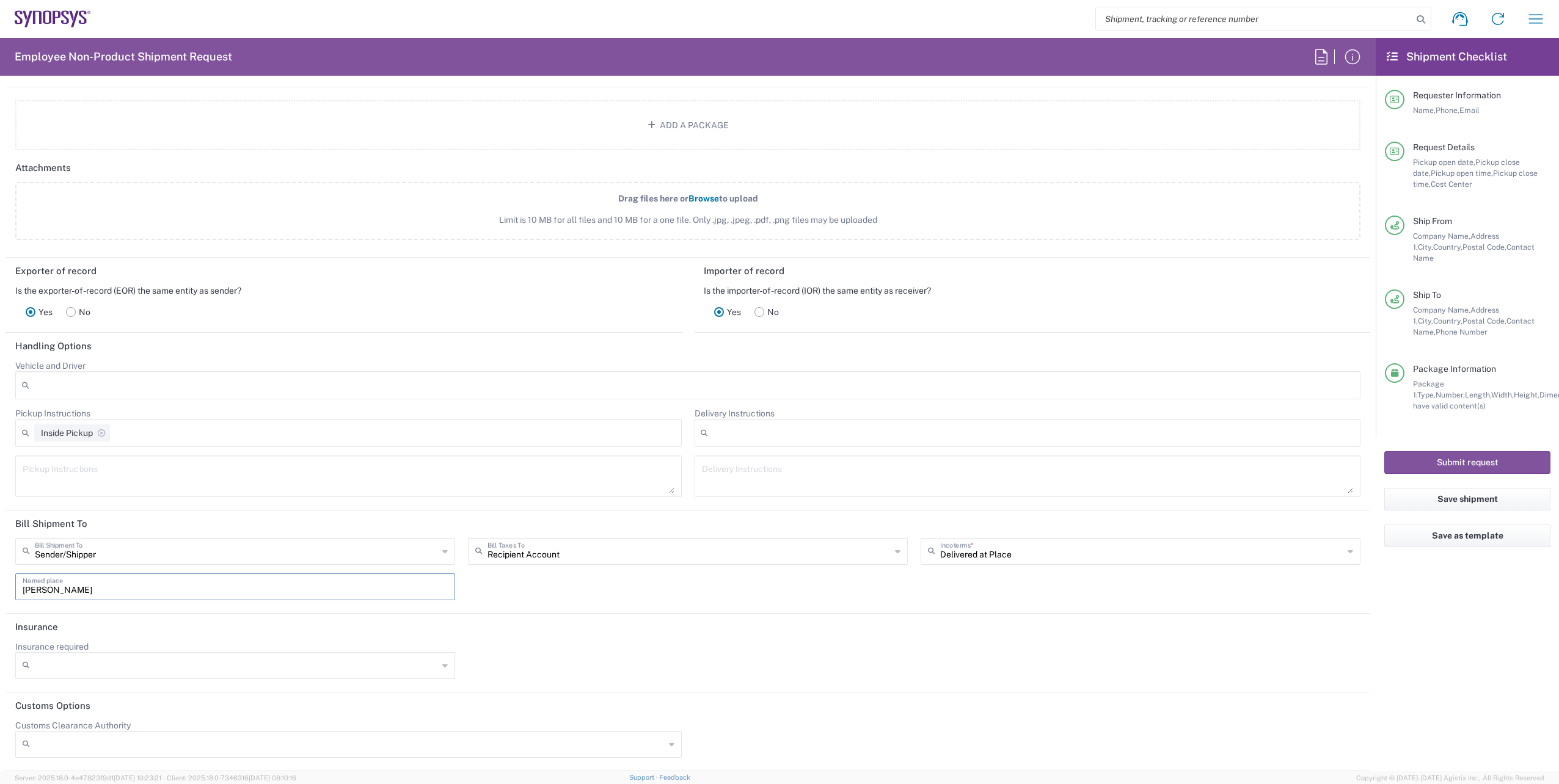
type input "[PERSON_NAME]"
click at [6, 601] on form "Requester Information [PERSON_NAME] Name * [PHONE_NUMBER] Phone * [EMAIL_ADDRES…" at bounding box center [688, 428] width 1376 height 686
click at [1485, 488] on button "Save shipment" at bounding box center [1467, 499] width 166 height 23
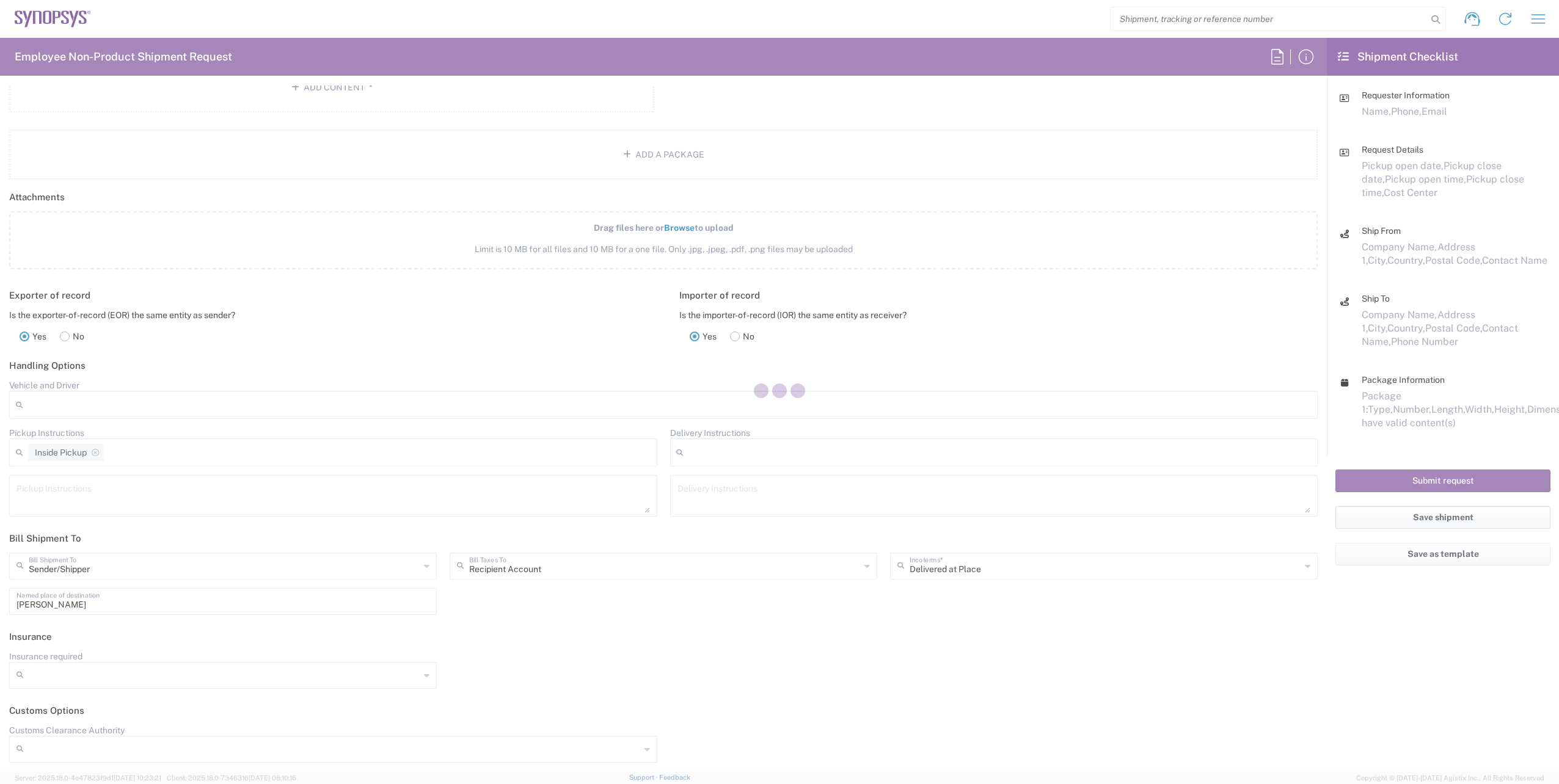
scroll to position [1360, 0]
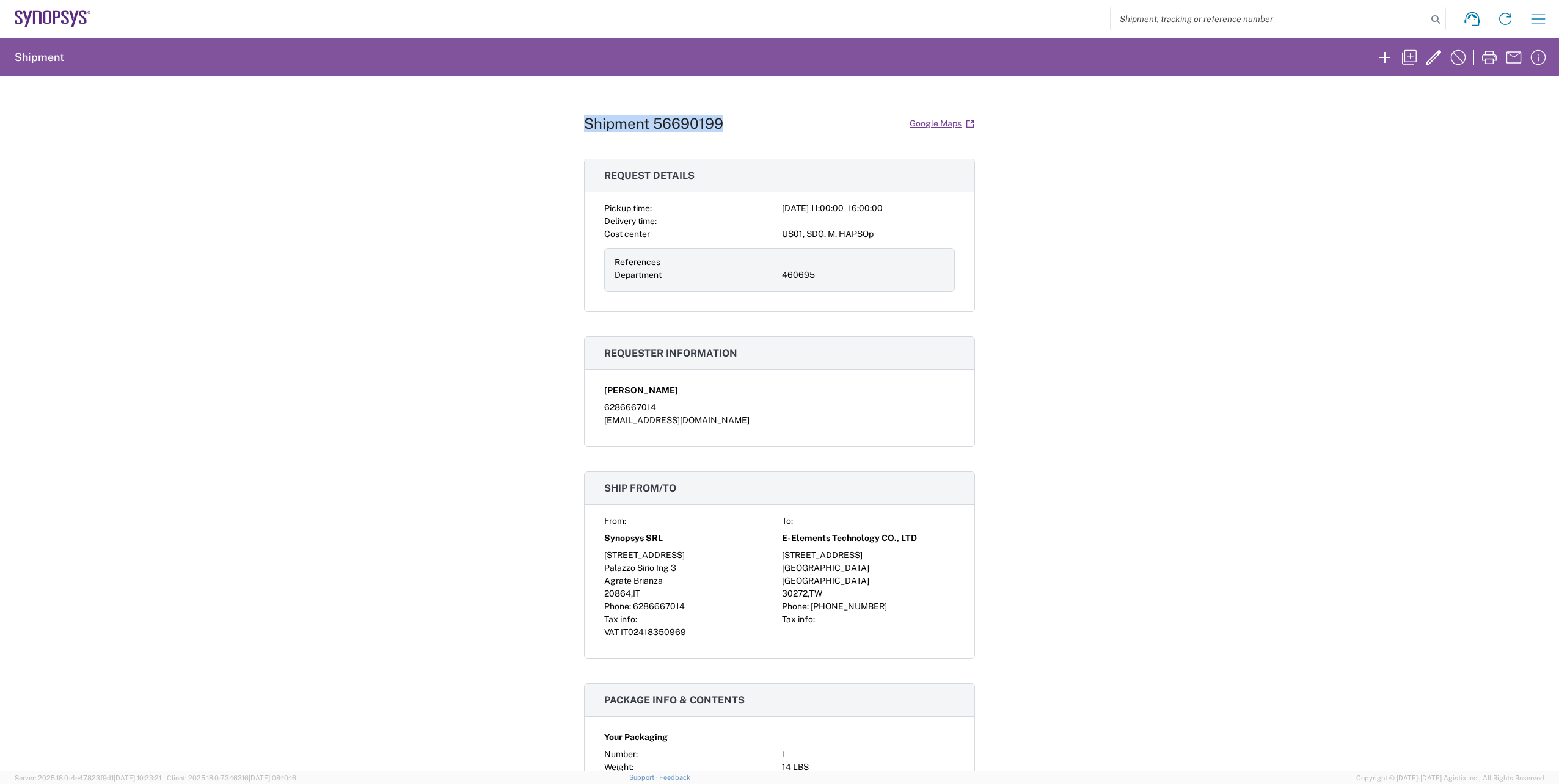
drag, startPoint x: 718, startPoint y: 119, endPoint x: 578, endPoint y: 126, distance: 140.2
click at [578, 126] on div "Shipment 56690199 Google Maps Request details Pickup time: [DATE] 11:00:00 - 16…" at bounding box center [780, 423] width 1559 height 694
copy h1 "Shipment 56690199"
click at [1433, 56] on icon "button" at bounding box center [1434, 57] width 15 height 15
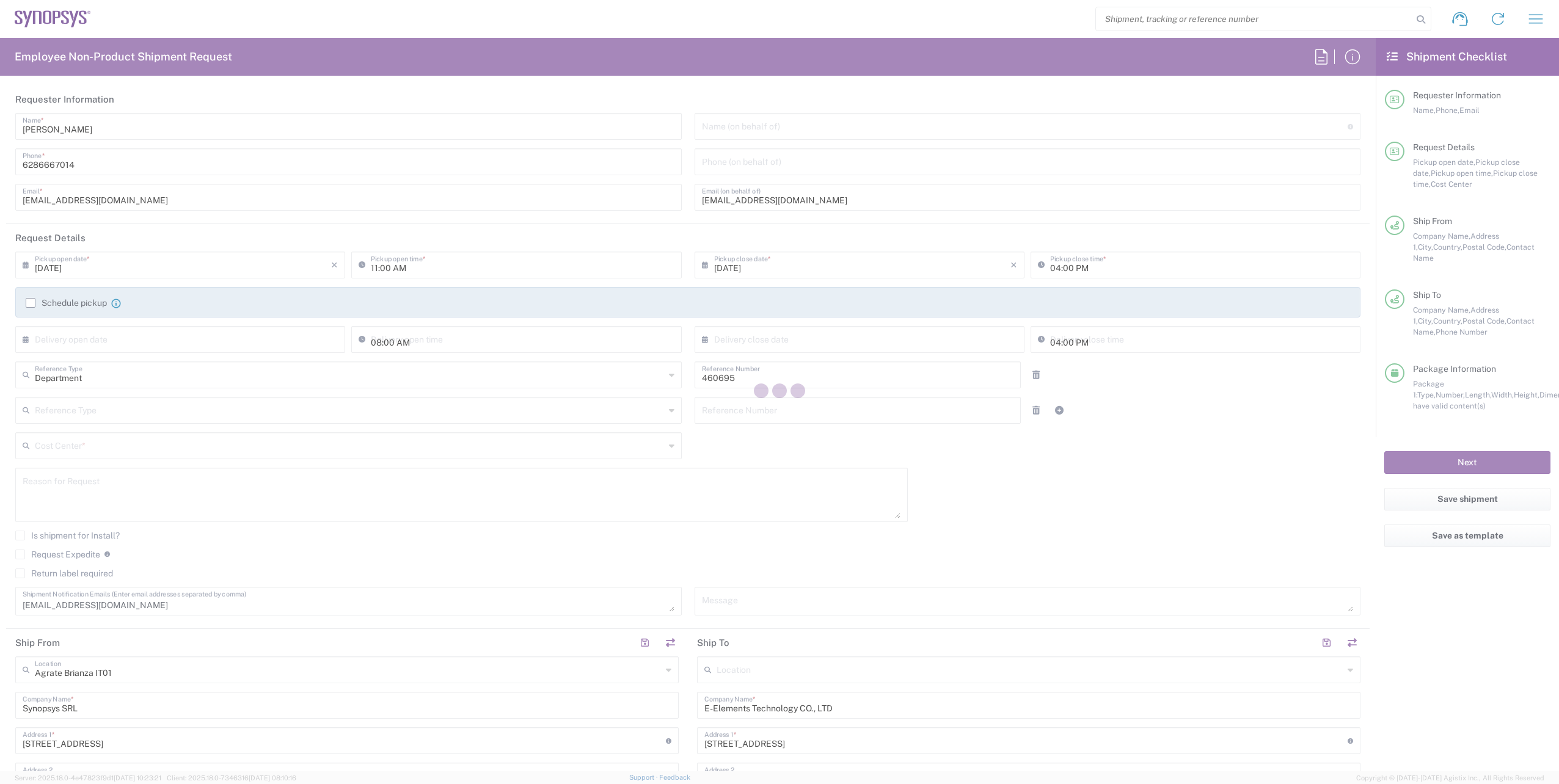
type input "US01, SDG, M, HAPSOp 460695"
type input "Your Packaging"
type input "Delivered at Place"
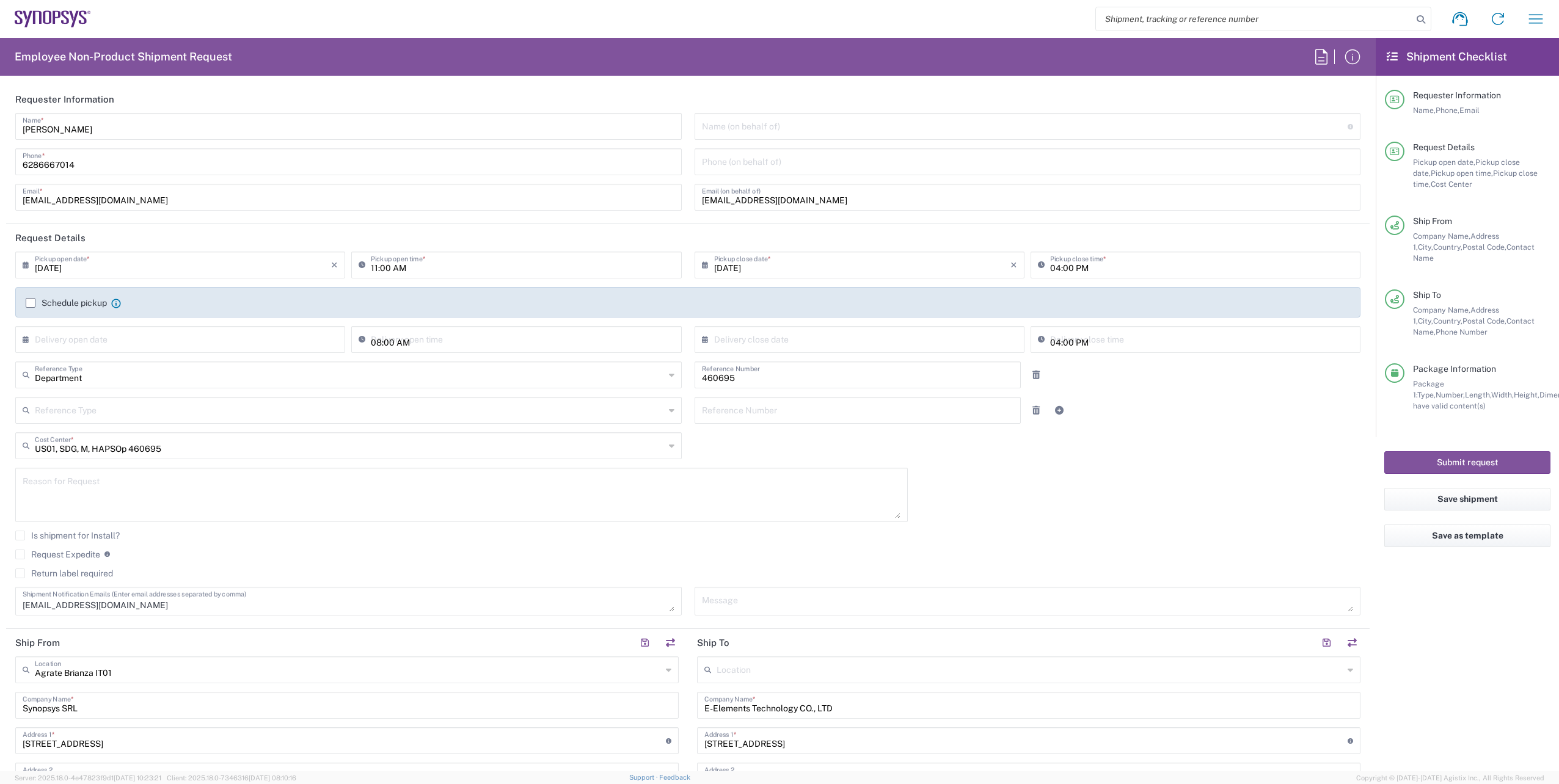
click at [162, 496] on textarea at bounding box center [462, 495] width 878 height 47
paste textarea "E-Elements PO# E334-20250813001"
type textarea "E-Elements PO# E334-20250813001"
click at [1443, 488] on button "Save shipment" at bounding box center [1467, 499] width 166 height 23
